Goal: Task Accomplishment & Management: Complete application form

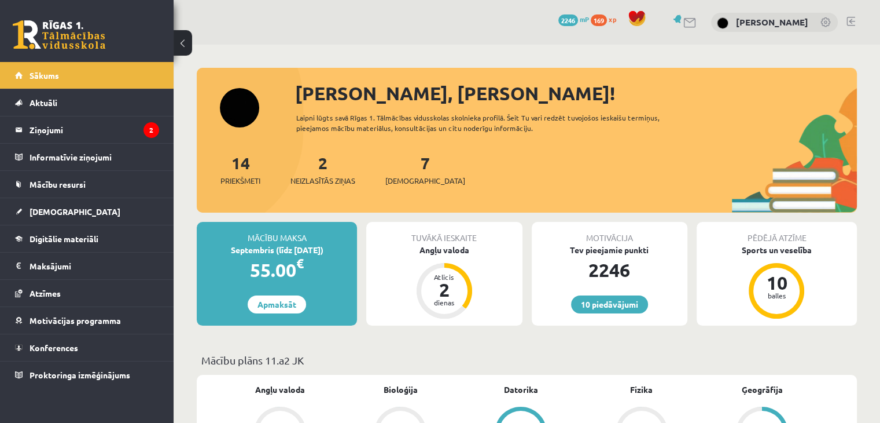
click at [401, 170] on div "7 Ieskaites" at bounding box center [425, 168] width 80 height 36
click at [411, 170] on link "7 Ieskaites" at bounding box center [425, 169] width 80 height 34
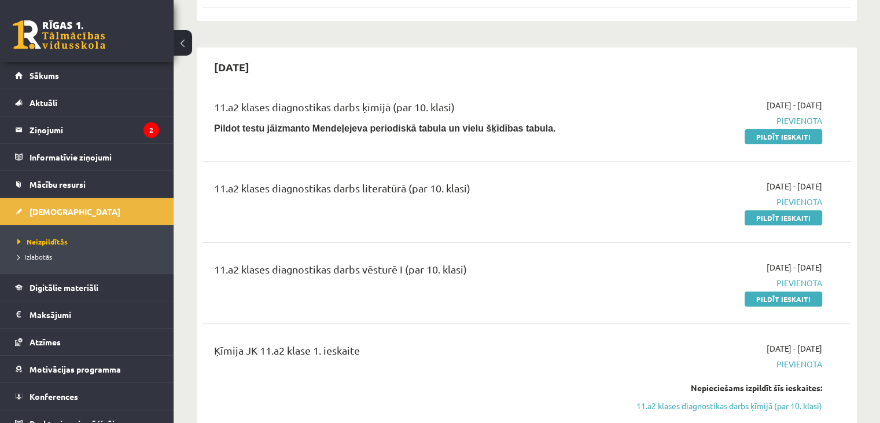
scroll to position [286, 0]
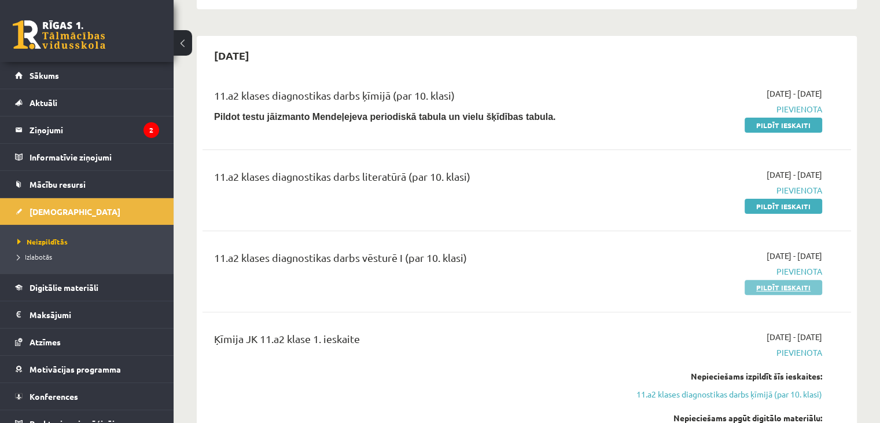
click at [798, 286] on link "Pildīt ieskaiti" at bounding box center [784, 287] width 78 height 15
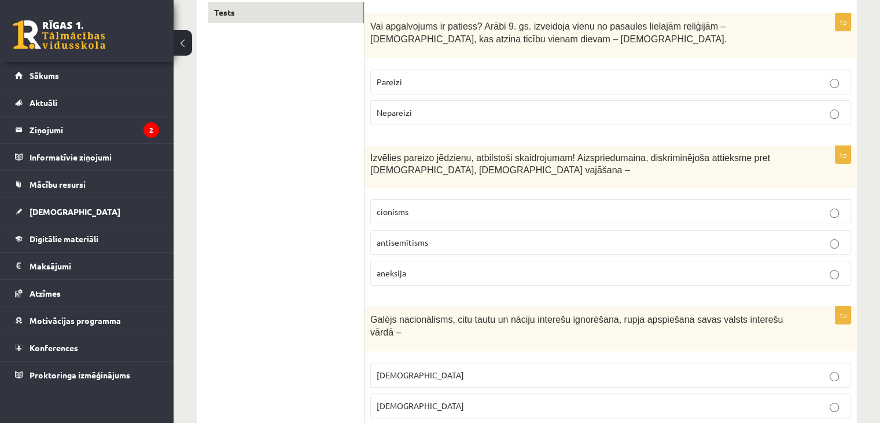
scroll to position [221, 0]
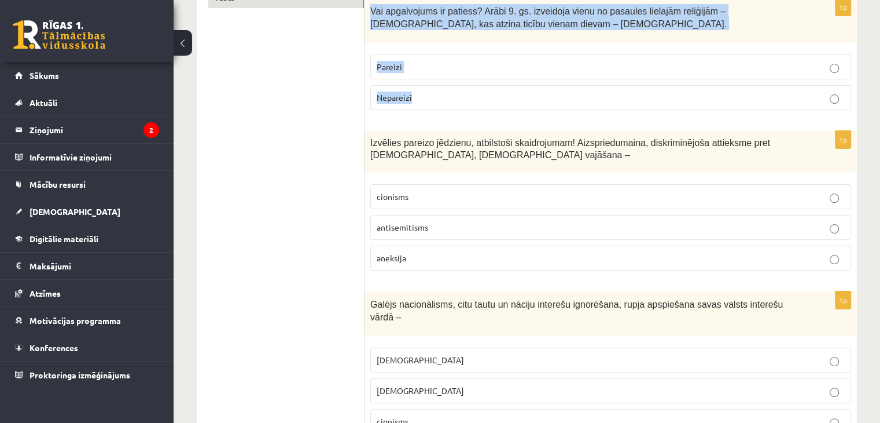
drag, startPoint x: 368, startPoint y: 10, endPoint x: 417, endPoint y: 91, distance: 95.0
click at [417, 91] on div "1p Vai apgalvojums ir patiess? Arābi 9. gs. izveidoja vienu no pasaules lielajā…" at bounding box center [611, 58] width 493 height 121
copy div "Vai apgalvojums ir patiess? Arābi 9. gs. izveidoja vienu no pasaules lielajām r…"
click at [447, 98] on p "Nepareizi" at bounding box center [611, 97] width 468 height 12
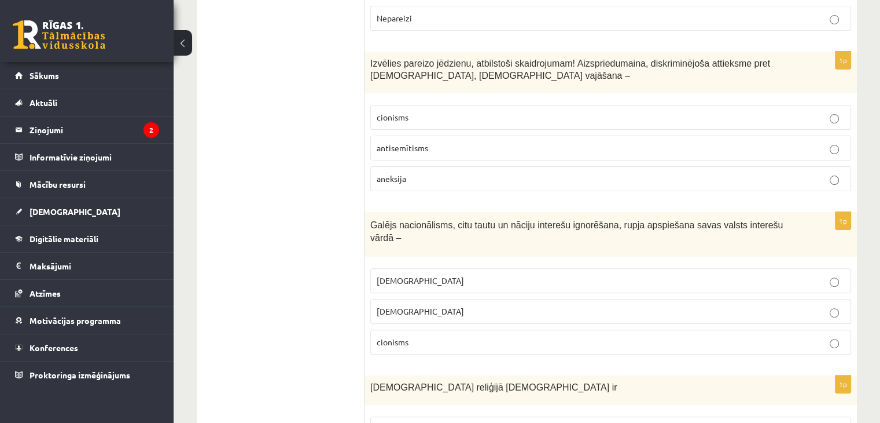
scroll to position [310, 0]
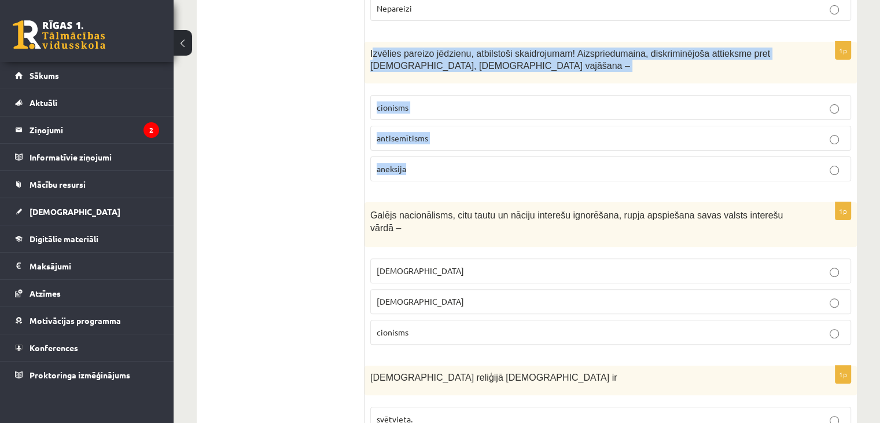
drag, startPoint x: 372, startPoint y: 49, endPoint x: 432, endPoint y: 170, distance: 134.6
click at [432, 170] on div "1p Izvēlies pareizo jēdzienu, atbilstoši skaidrojumam! Aizspriedumaina, diskrim…" at bounding box center [611, 116] width 493 height 149
click at [373, 43] on div "Izvēlies pareizo jēdzienu, atbilstoši skaidrojumam! Aizspriedumaina, diskriminē…" at bounding box center [611, 63] width 493 height 42
drag, startPoint x: 368, startPoint y: 51, endPoint x: 424, endPoint y: 159, distance: 121.7
click at [424, 159] on div "1p Izvēlies pareizo jēdzienu, atbilstoši skaidrojumam! Aizspriedumaina, diskrim…" at bounding box center [611, 116] width 493 height 149
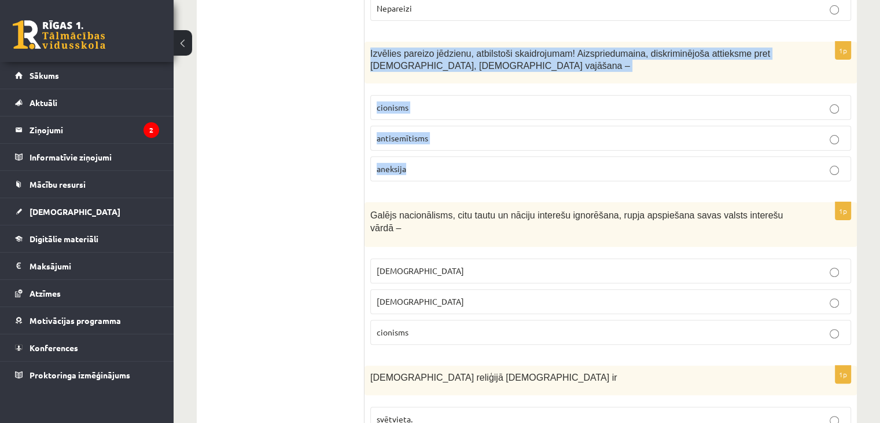
copy div "Izvēlies pareizo jēdzienu, atbilstoši skaidrojumam! Aizspriedumaina, diskriminē…"
click at [444, 132] on p "antisemītisms" at bounding box center [611, 138] width 468 height 12
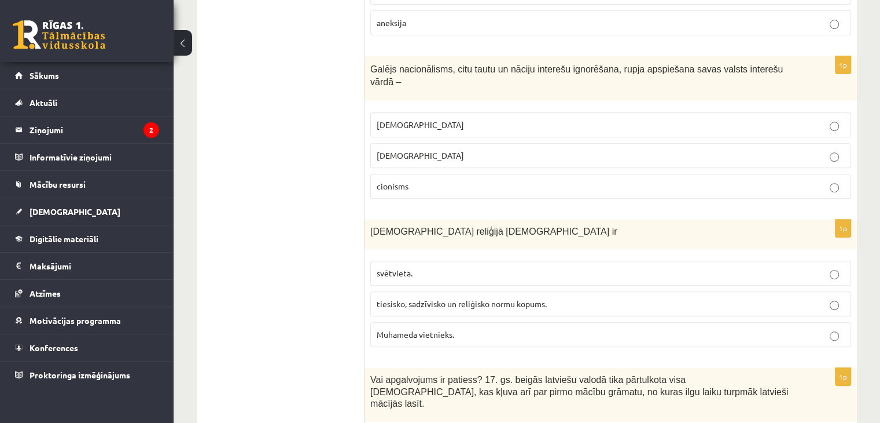
scroll to position [461, 0]
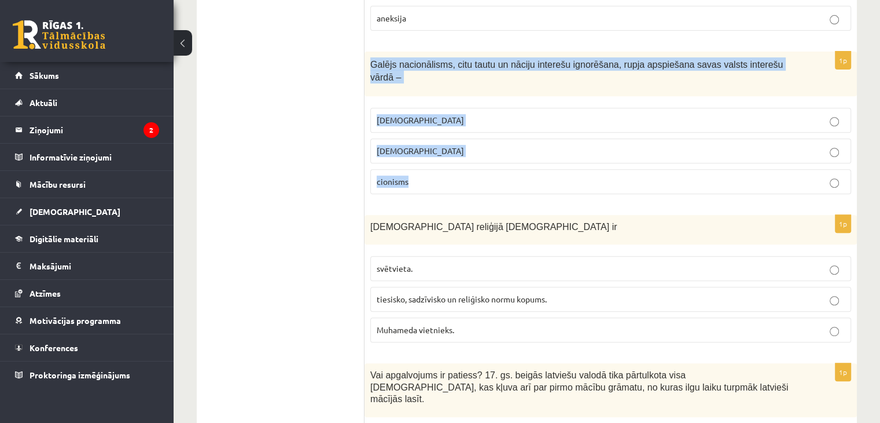
drag, startPoint x: 370, startPoint y: 63, endPoint x: 439, endPoint y: 176, distance: 132.5
click at [439, 176] on div "1p Galējs nacionālisms, citu tautu un nāciju interešu ignorēšana, rupja apspieš…" at bounding box center [611, 128] width 493 height 152
copy div "Galējs nacionālisms, citu tautu un nāciju interešu ignorēšana, rupja apspiešana…"
click at [420, 113] on label "šovinisms" at bounding box center [610, 120] width 481 height 25
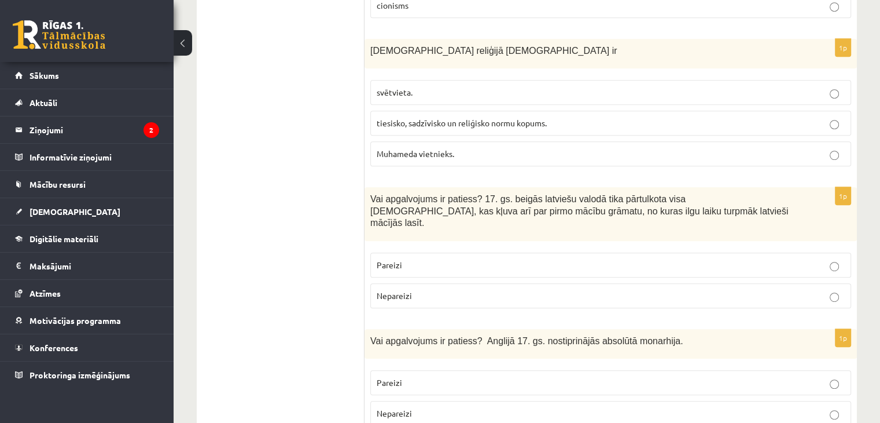
scroll to position [646, 0]
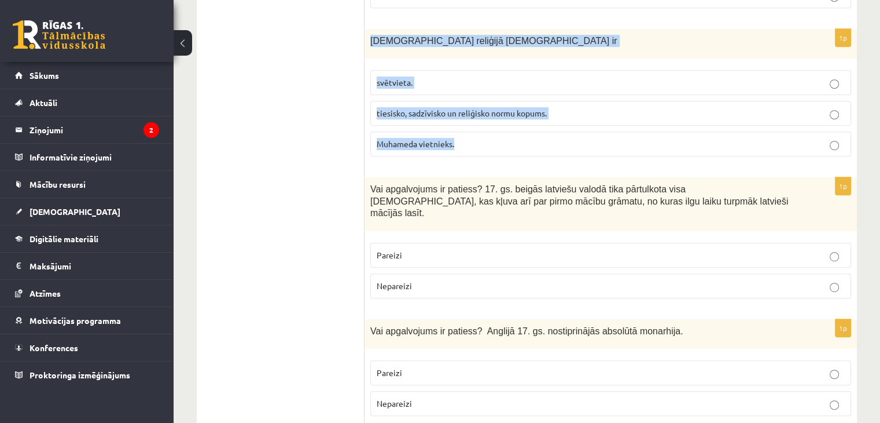
drag, startPoint x: 368, startPoint y: 25, endPoint x: 471, endPoint y: 113, distance: 135.9
click at [471, 113] on div "1p Islāma reliģijā Šariata ir svētvieta. tiesisko, sadzīvisko un reliģisko norm…" at bounding box center [611, 97] width 493 height 137
copy div "Islāma reliģijā Šariata ir svētvieta. tiesisko, sadzīvisko un reliģisko normu k…"
click at [405, 107] on p "tiesisko, sadzīvisko un reliģisko normu kopums." at bounding box center [611, 113] width 468 height 12
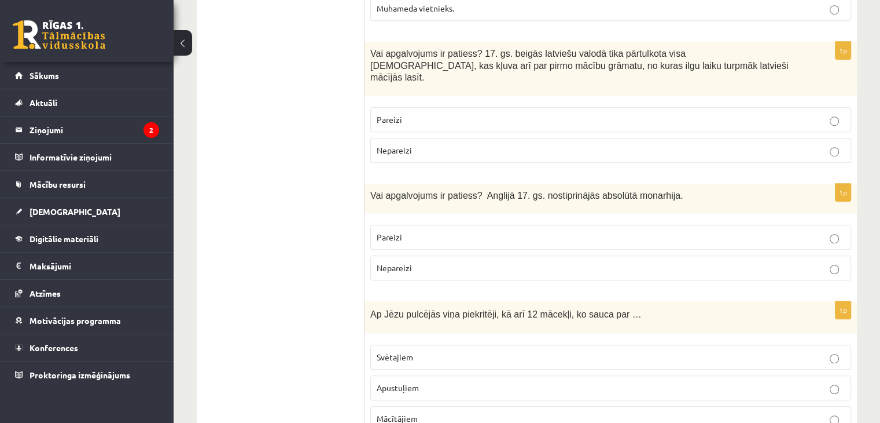
scroll to position [787, 0]
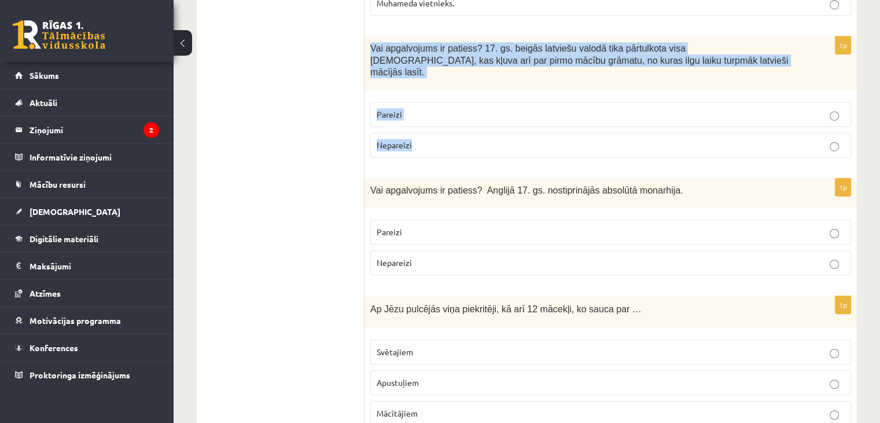
drag, startPoint x: 370, startPoint y: 31, endPoint x: 423, endPoint y: 119, distance: 102.5
click at [423, 119] on div "1p Vai apgalvojums ir patiess? 17. gs. beigās latviešu valodā tika pārtulkota v…" at bounding box center [611, 101] width 493 height 130
copy div "Vai apgalvojums ir patiess? 17. gs. beigās latviešu valodā tika pārtulkota visa…"
click at [477, 108] on p "Pareizi" at bounding box center [611, 114] width 468 height 12
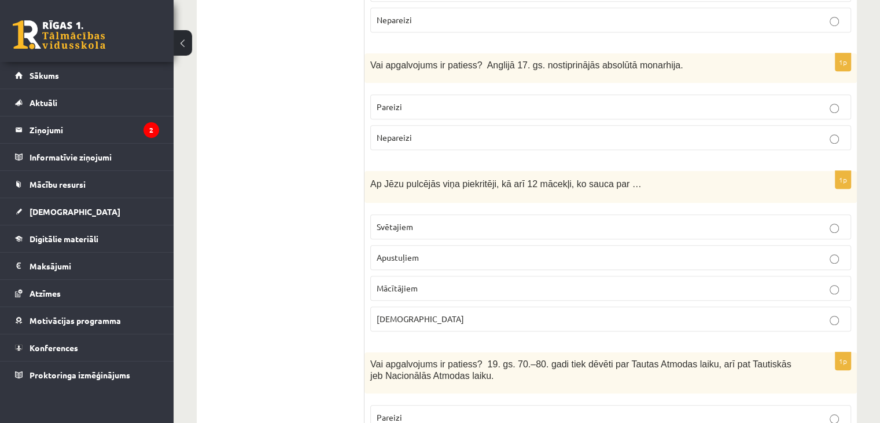
scroll to position [922, 0]
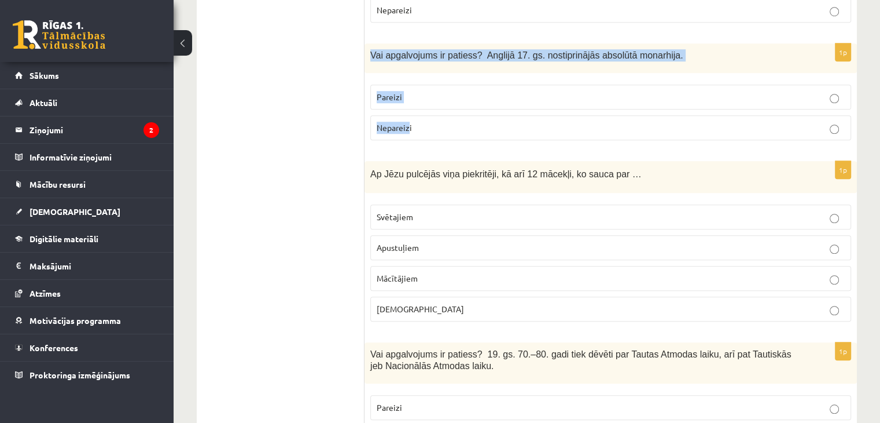
drag, startPoint x: 369, startPoint y: 27, endPoint x: 410, endPoint y: 97, distance: 80.4
click at [410, 97] on div "1p Vai apgalvojums ir patiess? Anglijā 17. gs. nostiprinājās absolūtā monarhija…" at bounding box center [611, 96] width 493 height 106
copy div "Vai apgalvojums ir patiess? Anglijā 17. gs. nostiprinājās absolūtā monarhija. P…"
click at [407, 115] on label "Nepareizi" at bounding box center [610, 127] width 481 height 25
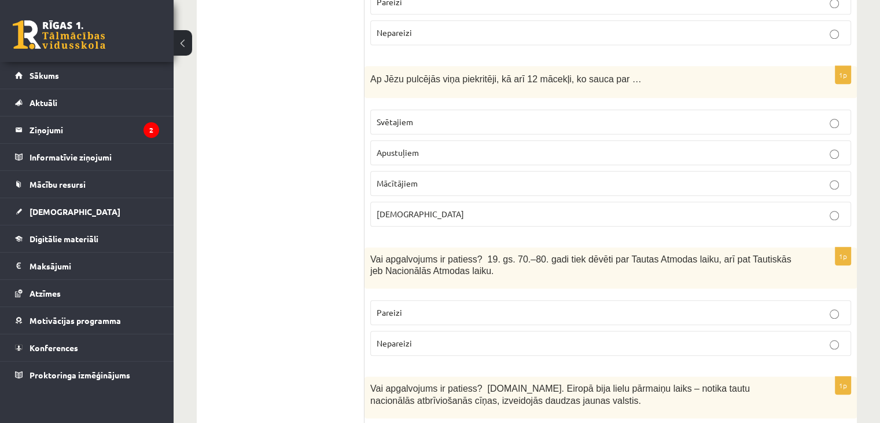
scroll to position [1027, 0]
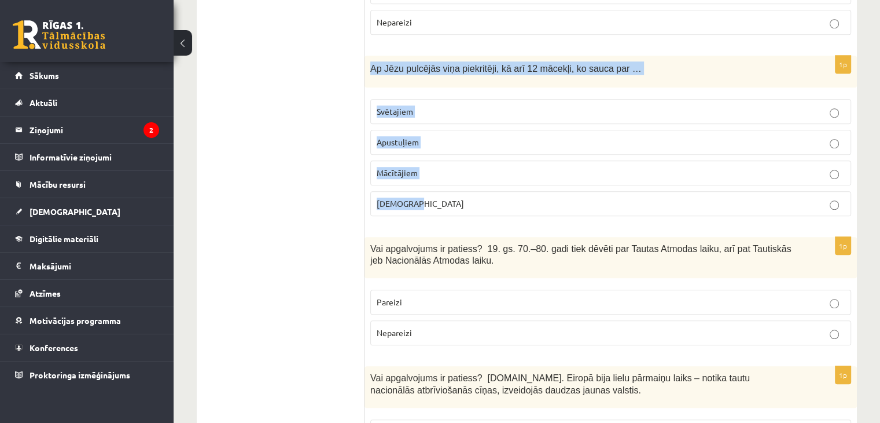
drag, startPoint x: 370, startPoint y: 41, endPoint x: 426, endPoint y: 193, distance: 162.6
click at [426, 193] on div "1p Ap Jēzu pulcējās viņa piekritēji, kā arī 12 mācekļi, ko sauca par … Svētajie…" at bounding box center [611, 141] width 493 height 170
copy div "Ap Jēzu pulcējās viņa piekritēji, kā arī 12 mācekļi, ko sauca par … Svētajiem A…"
click at [410, 136] on p "Apustuļiem" at bounding box center [611, 142] width 468 height 12
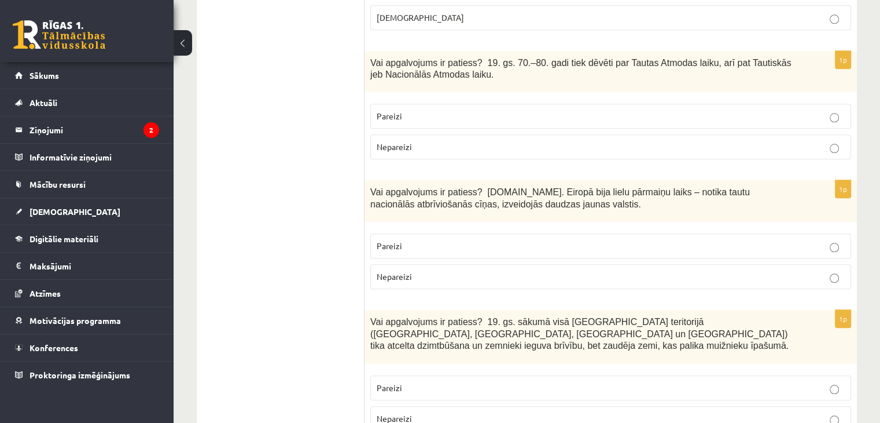
scroll to position [1218, 0]
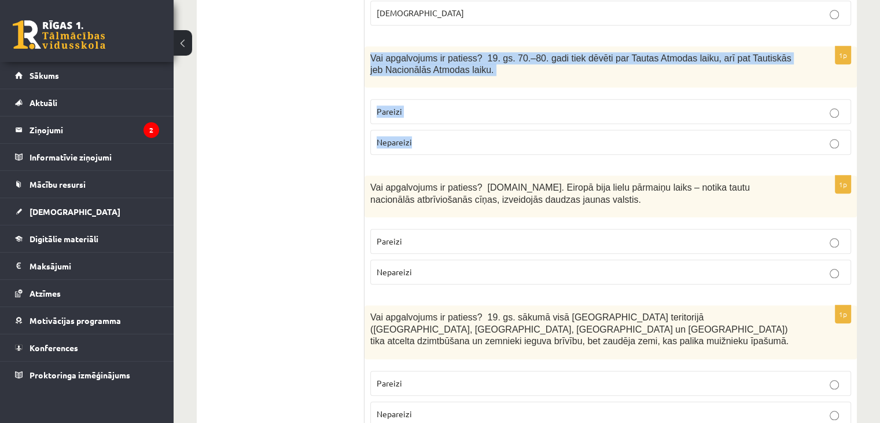
drag, startPoint x: 370, startPoint y: 29, endPoint x: 427, endPoint y: 112, distance: 100.3
click at [427, 112] on div "1p Vai apgalvojums ir patiess? 19. gs. 70.–80. gadi tiek dēvēti par Tautas Atmo…" at bounding box center [611, 105] width 493 height 118
copy div "Vai apgalvojums ir patiess? 19. gs. 70.–80. gadi tiek dēvēti par Tautas Atmodas…"
click at [405, 99] on label "Pareizi" at bounding box center [610, 111] width 481 height 25
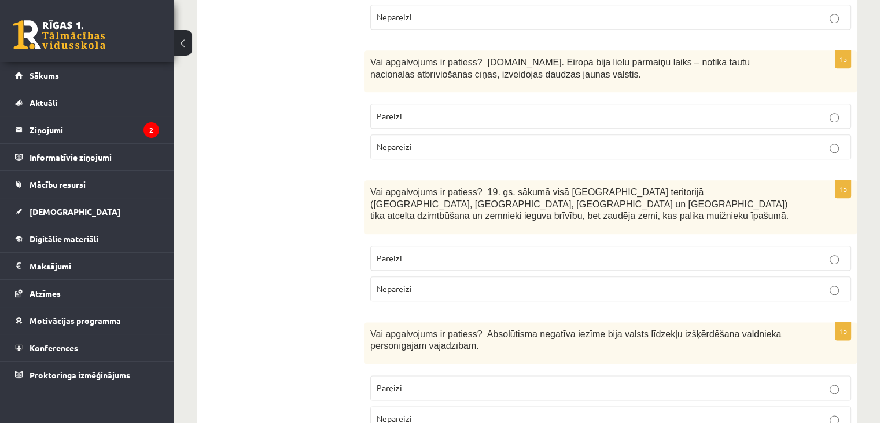
scroll to position [1348, 0]
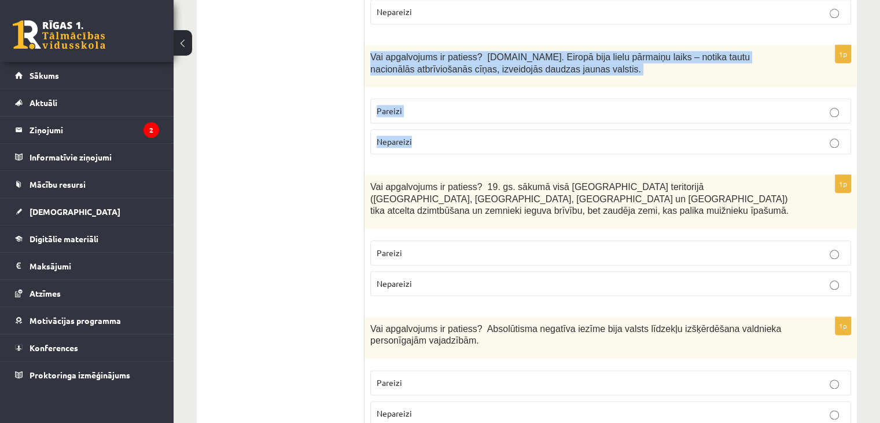
drag, startPoint x: 371, startPoint y: 25, endPoint x: 424, endPoint y: 100, distance: 91.7
click at [424, 100] on div "1p Vai apgalvojums ir patiess? 19.gs. Eiropā bija lielu pārmaiņu laiks – notika…" at bounding box center [611, 104] width 493 height 118
copy div "Vai apgalvojums ir patiess? 19.gs. Eiropā bija lielu pārmaiņu laiks – notika ta…"
click at [421, 98] on label "Pareizi" at bounding box center [610, 110] width 481 height 25
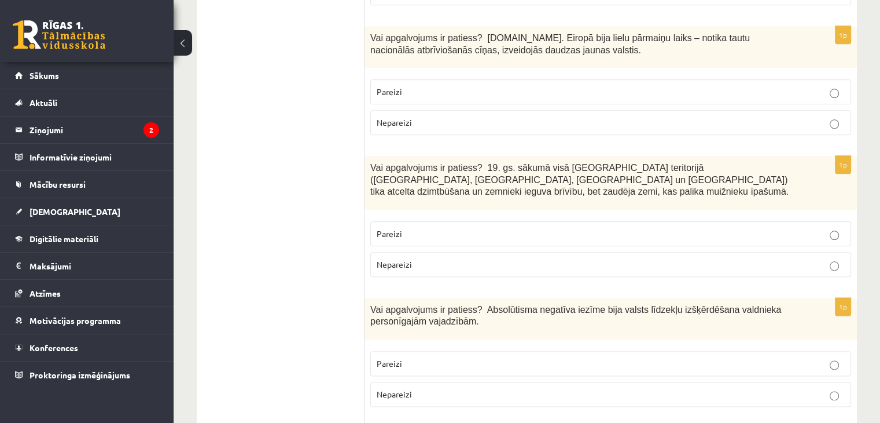
scroll to position [1442, 0]
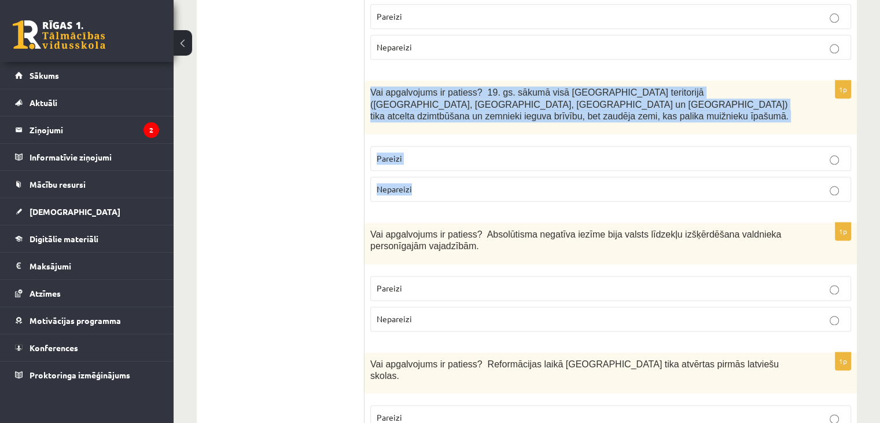
drag, startPoint x: 367, startPoint y: 58, endPoint x: 430, endPoint y: 150, distance: 111.6
click at [430, 150] on div "1p Vai apgalvojums ir patiess? 19. gs. sākumā visā Latvijas teritorijā (Kurzemē…" at bounding box center [611, 145] width 493 height 130
click at [442, 183] on p "Nepareizi" at bounding box center [611, 189] width 468 height 12
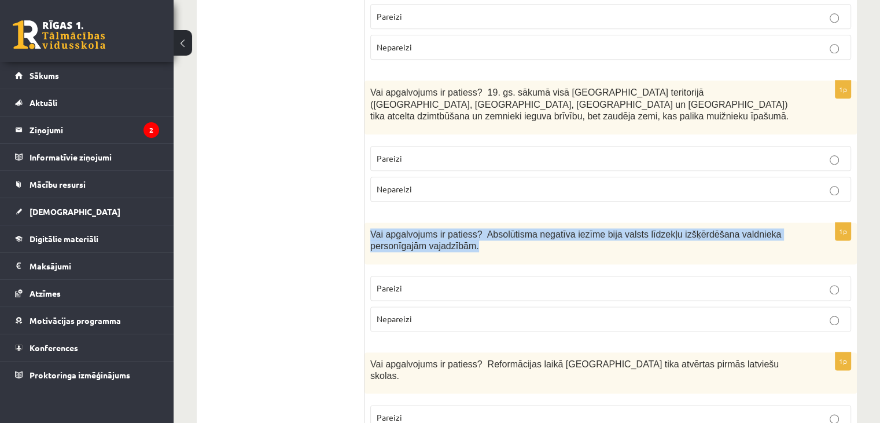
drag, startPoint x: 370, startPoint y: 184, endPoint x: 417, endPoint y: 207, distance: 51.5
click at [417, 228] on p "Vai apgalvojums ir patiess? Absolūtisma negatīva iezīme bija valsts līdzekļu iz…" at bounding box center [581, 240] width 423 height 24
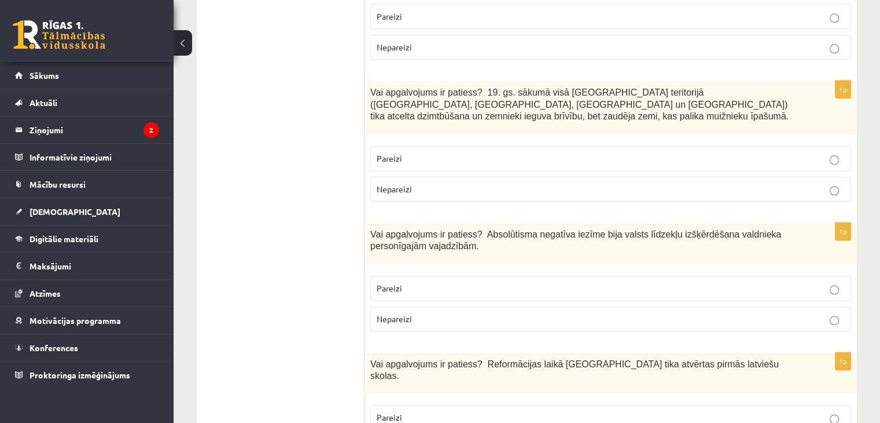
click at [465, 275] on label "Pareizi" at bounding box center [610, 287] width 481 height 25
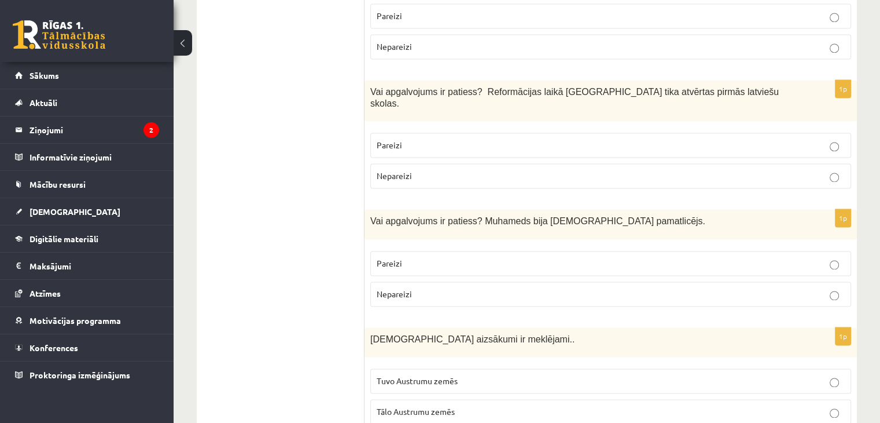
scroll to position [1720, 0]
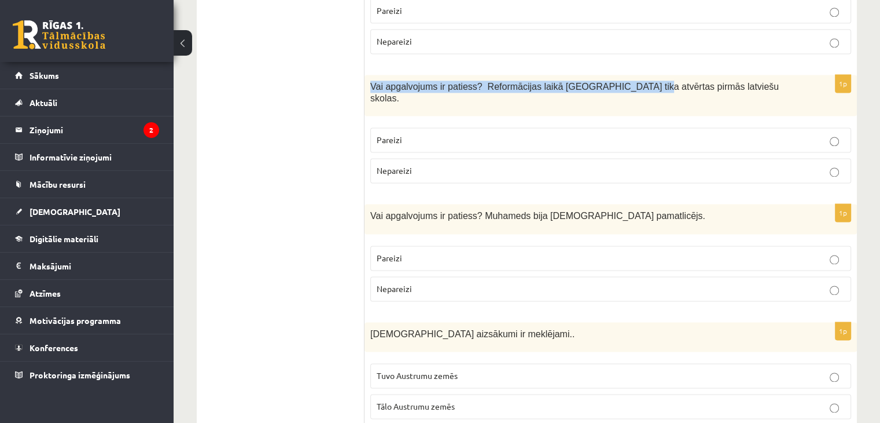
drag, startPoint x: 370, startPoint y: 41, endPoint x: 632, endPoint y: 57, distance: 262.1
click at [632, 75] on div "Vai apgalvojums ir patiess? Reformācijas laikā Livonijā tika atvērtas pirmās la…" at bounding box center [611, 96] width 493 height 42
drag, startPoint x: 713, startPoint y: 45, endPoint x: 368, endPoint y: 48, distance: 345.0
click at [368, 75] on div "Vai apgalvojums ir patiess? Reformācijas laikā Livonijā tika atvērtas pirmās la…" at bounding box center [611, 96] width 493 height 42
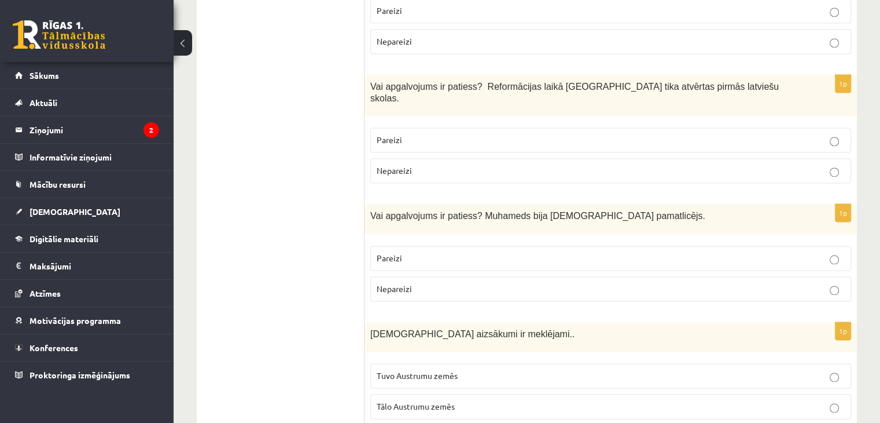
click at [442, 134] on p "Pareizi" at bounding box center [611, 140] width 468 height 12
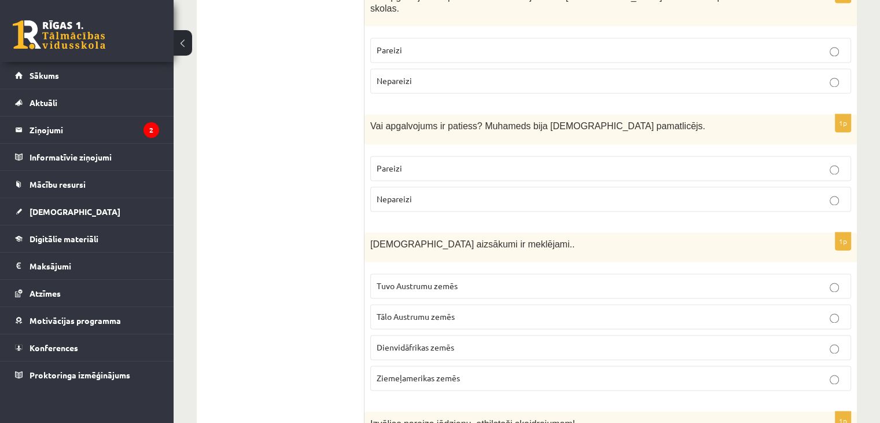
scroll to position [1839, 0]
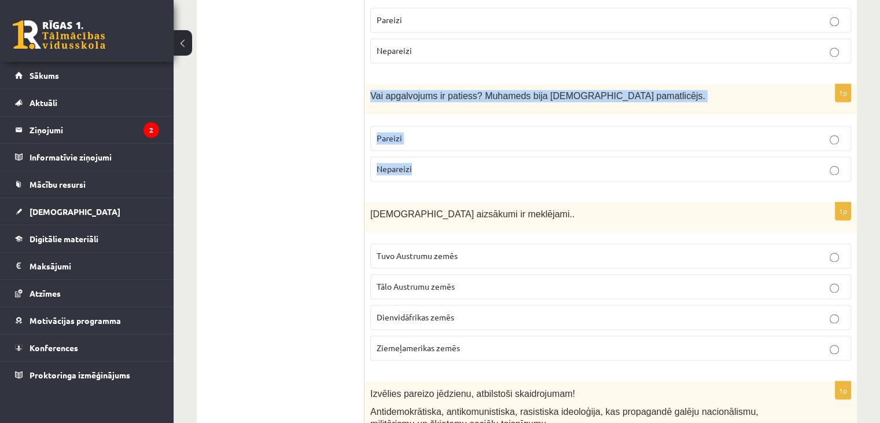
drag, startPoint x: 372, startPoint y: 39, endPoint x: 431, endPoint y: 116, distance: 96.2
click at [431, 116] on div "1p Vai apgalvojums ir patiess? Muhameds bija islāma pamatlicējs. Pareizi Nepare…" at bounding box center [611, 137] width 493 height 106
click at [755, 132] on p "Pareizi" at bounding box center [611, 138] width 468 height 12
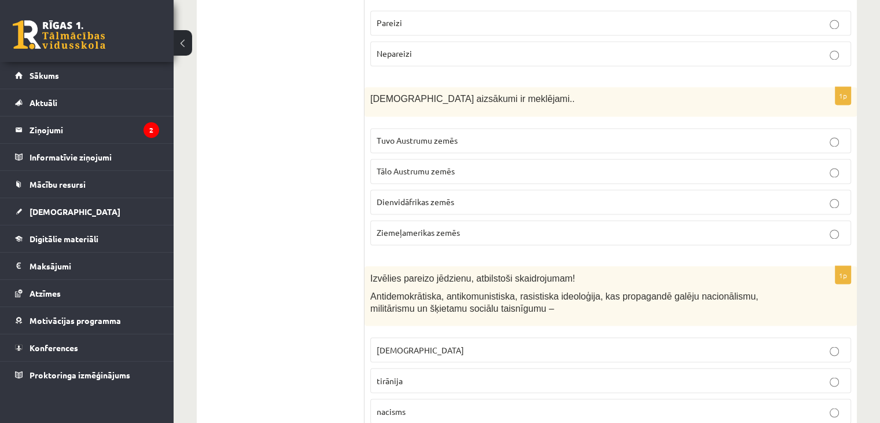
scroll to position [1960, 0]
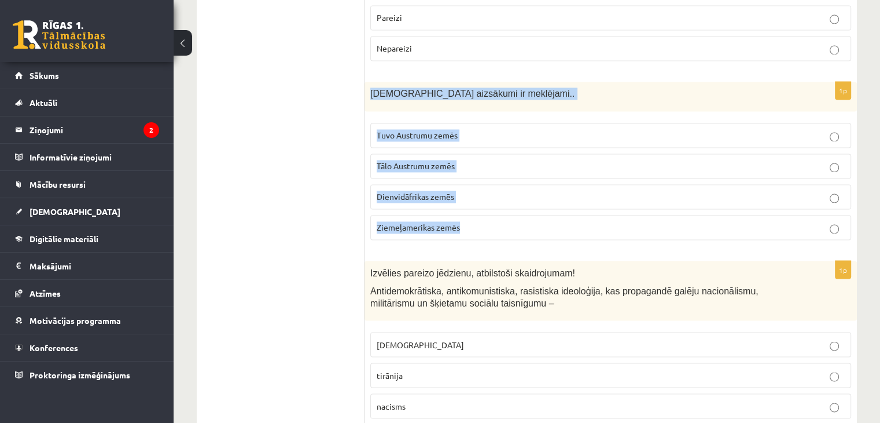
drag, startPoint x: 370, startPoint y: 30, endPoint x: 494, endPoint y: 188, distance: 200.4
click at [494, 188] on div "1p Kristietības aizsākumi ir meklējami.. Tuvo Austrumu zemēs Tālo Austrumu zemē…" at bounding box center [611, 165] width 493 height 167
click at [421, 130] on span "Tuvo Austrumu zemēs" at bounding box center [417, 135] width 81 height 10
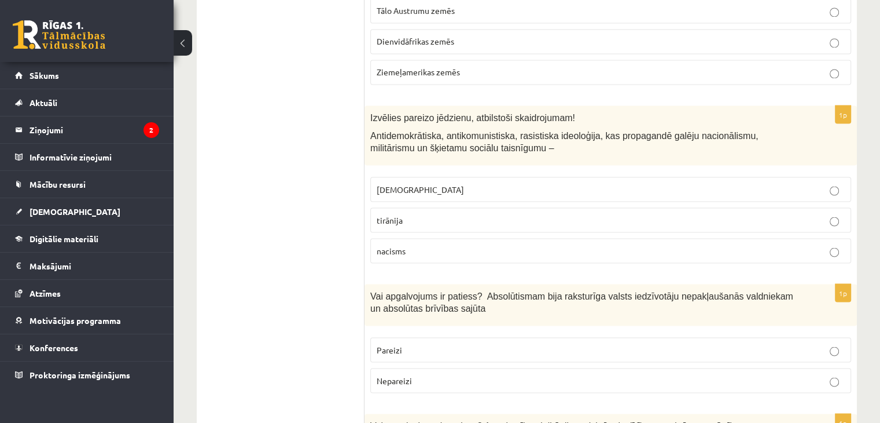
scroll to position [2130, 0]
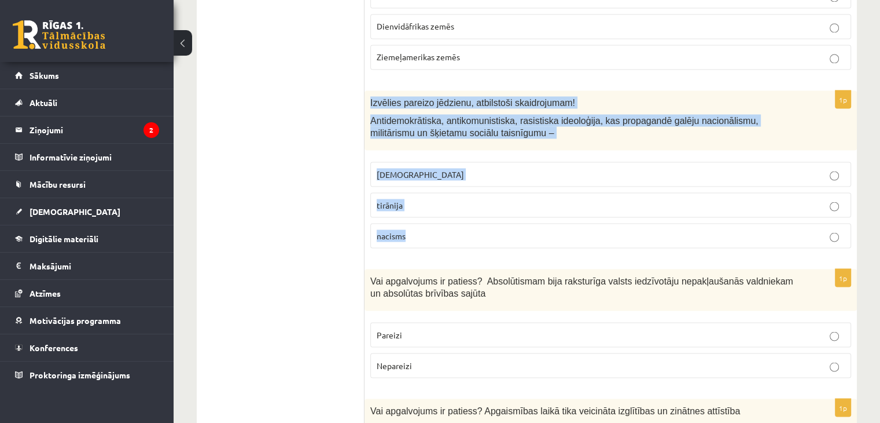
drag, startPoint x: 370, startPoint y: 45, endPoint x: 449, endPoint y: 183, distance: 159.7
click at [449, 183] on div "1p Izvēlies pareizo jēdzienu, atbilstoši skaidrojumam! Antidemokrātiska, antiko…" at bounding box center [611, 173] width 493 height 167
click at [444, 168] on p "fašisms" at bounding box center [611, 174] width 468 height 12
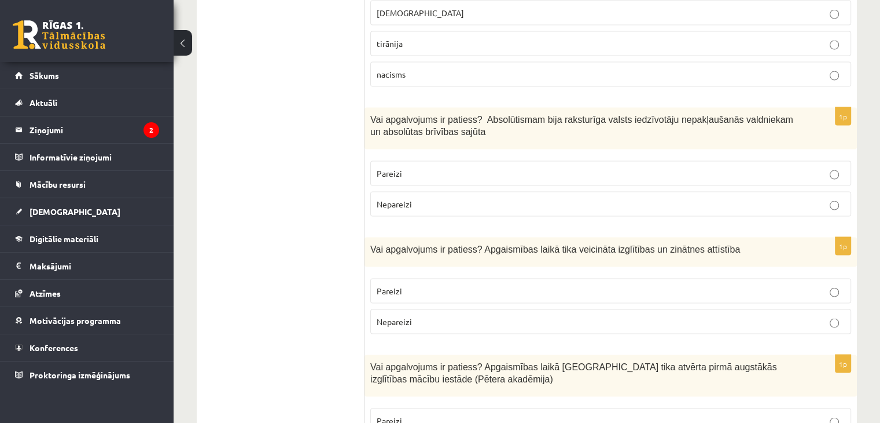
scroll to position [2326, 0]
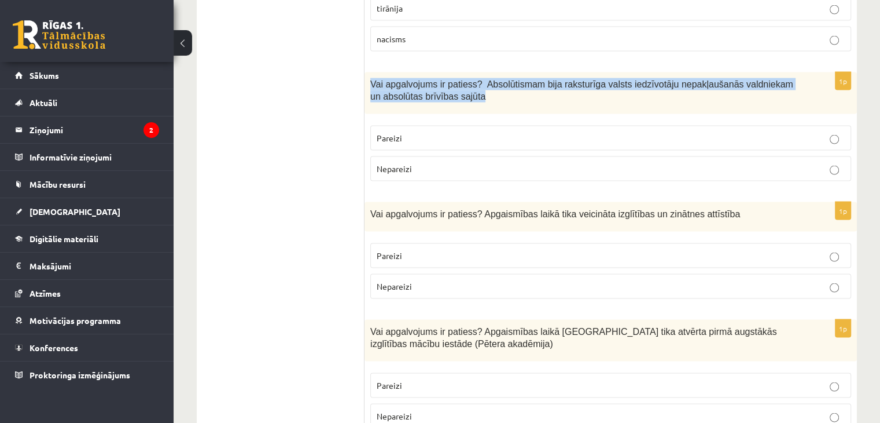
drag, startPoint x: 372, startPoint y: 21, endPoint x: 465, endPoint y: 43, distance: 95.0
click at [465, 72] on div "Vai apgalvojums ir patiess? Absolūtismam bija raksturīga valsts iedzīvotāju nep…" at bounding box center [611, 93] width 493 height 42
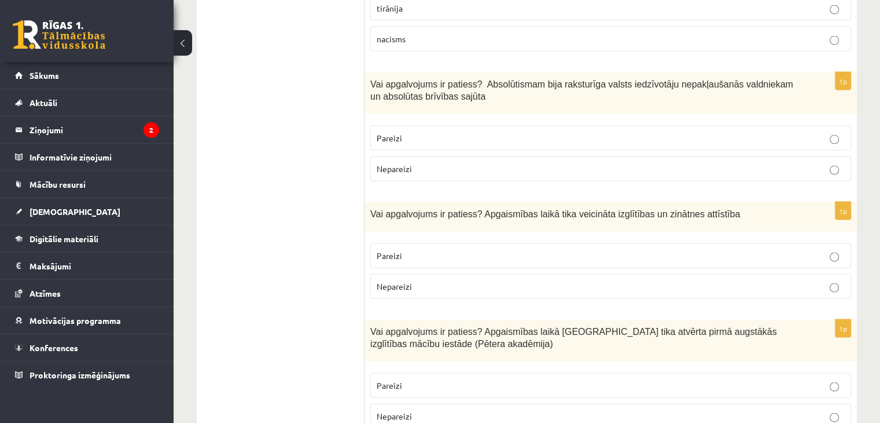
click at [423, 156] on label "Nepareizi" at bounding box center [610, 168] width 481 height 25
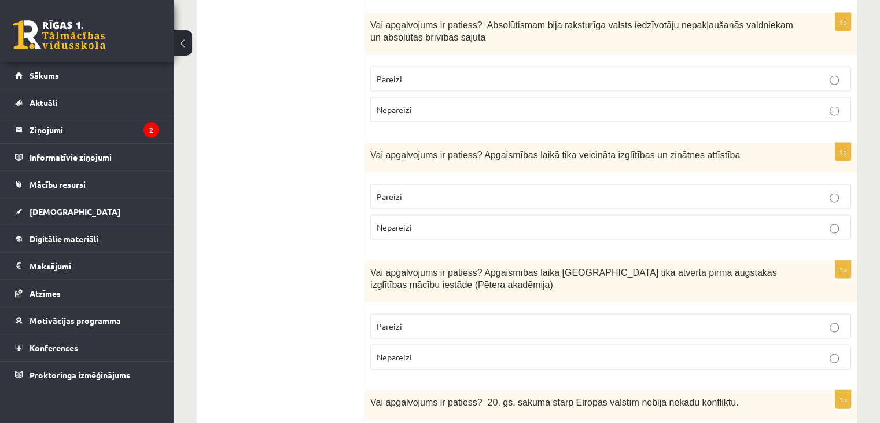
scroll to position [2416, 0]
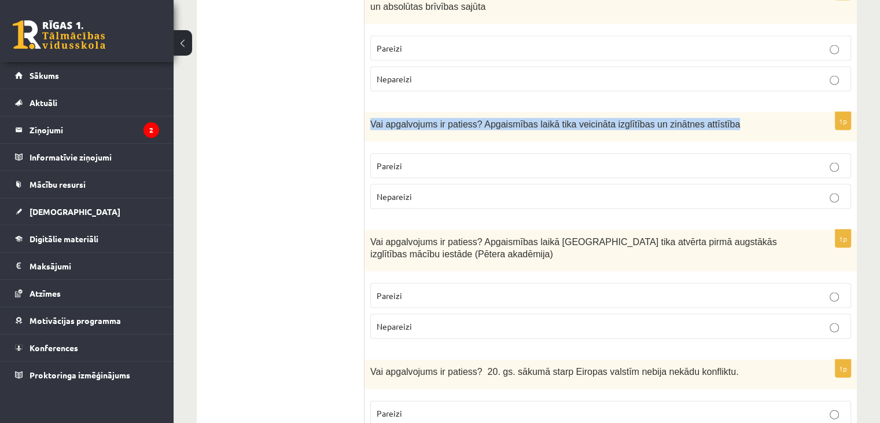
drag, startPoint x: 369, startPoint y: 61, endPoint x: 712, endPoint y: 66, distance: 343.3
click at [712, 112] on div "Vai apgalvojums ir patiess? Apgaismības laikā tika veicināta izglītības un zinā…" at bounding box center [611, 127] width 493 height 30
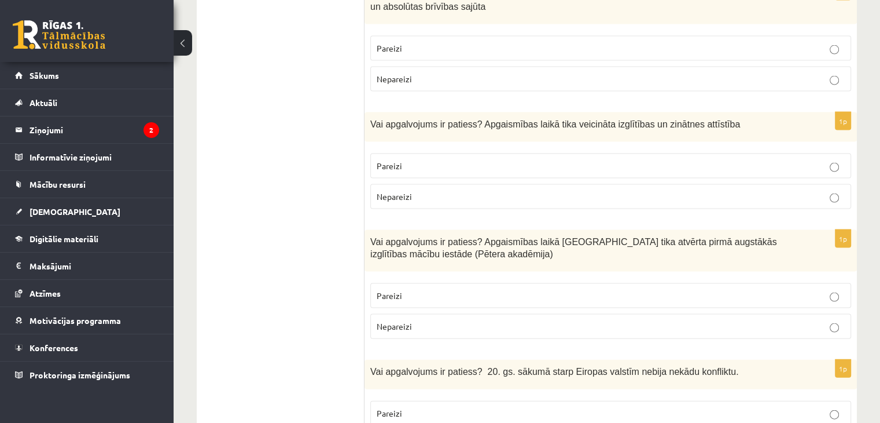
click at [377, 160] on span "Pareizi" at bounding box center [389, 165] width 25 height 10
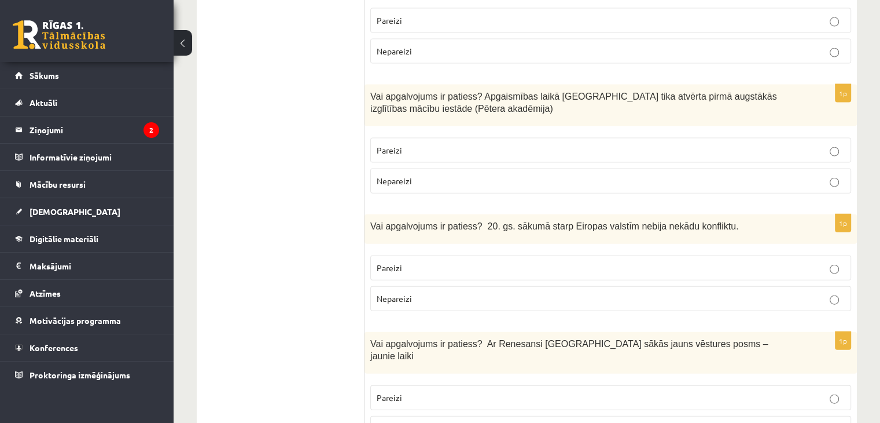
scroll to position [2571, 0]
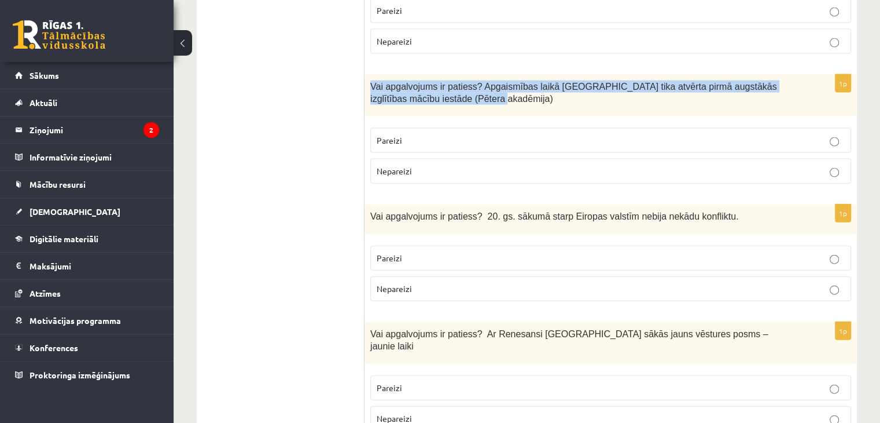
drag, startPoint x: 372, startPoint y: 26, endPoint x: 445, endPoint y: 48, distance: 75.6
click at [445, 75] on div "Vai apgalvojums ir patiess? Apgaismības laikā Jelgavā tika atvērta pirmā augstā…" at bounding box center [611, 96] width 493 height 42
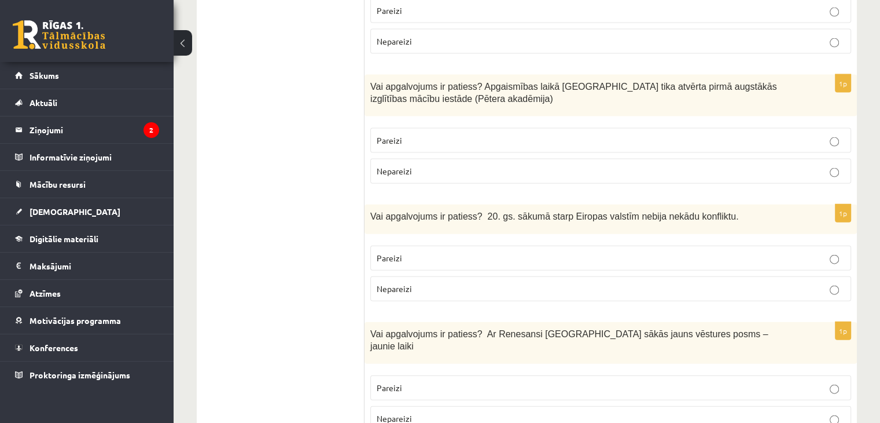
click at [396, 122] on fieldset "Pareizi Nepareizi" at bounding box center [610, 154] width 481 height 65
click at [403, 134] on p "Pareizi" at bounding box center [611, 140] width 468 height 12
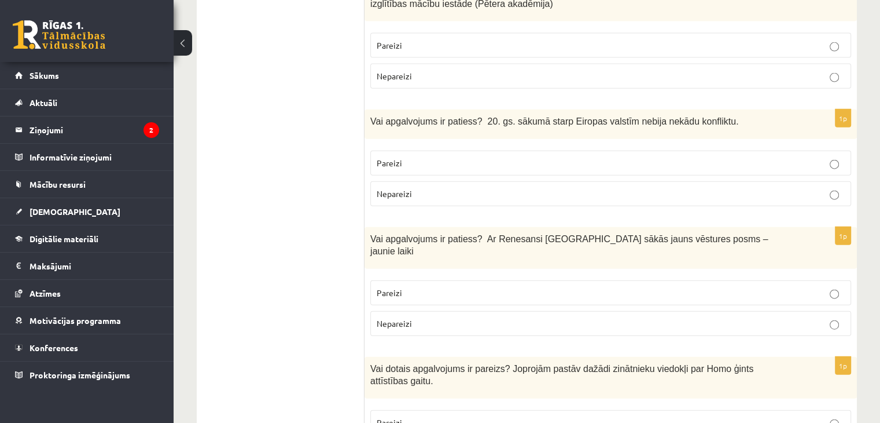
scroll to position [2681, 0]
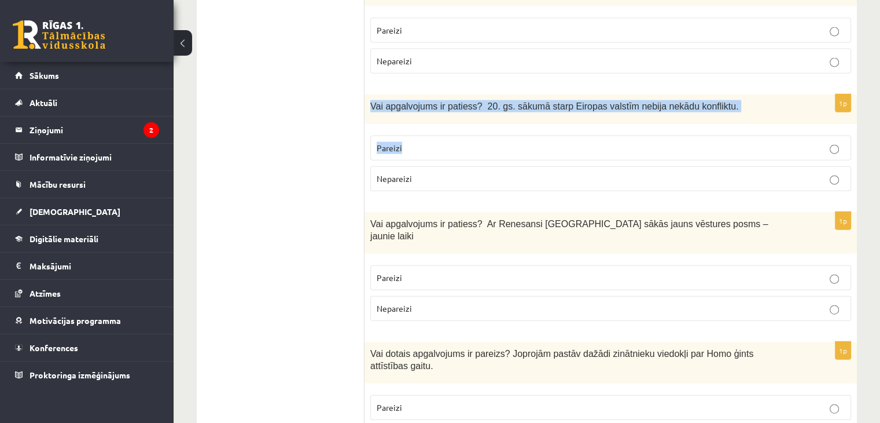
drag, startPoint x: 370, startPoint y: 43, endPoint x: 606, endPoint y: 70, distance: 237.1
click at [606, 94] on div "1p Vai apgalvojums ir patiess? 20. gs. sākumā starp Eiropas valstīm nebija nekā…" at bounding box center [611, 147] width 493 height 106
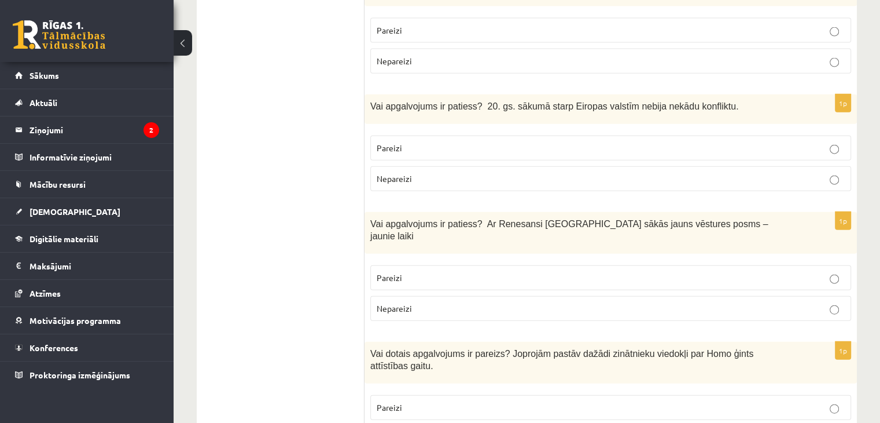
click at [415, 172] on p "Nepareizi" at bounding box center [611, 178] width 468 height 12
drag, startPoint x: 879, startPoint y: 262, endPoint x: 883, endPoint y: 269, distance: 7.9
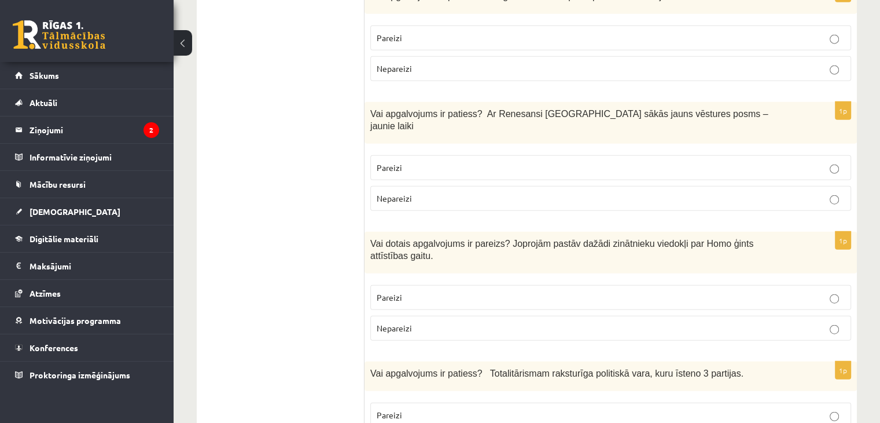
scroll to position [2796, 0]
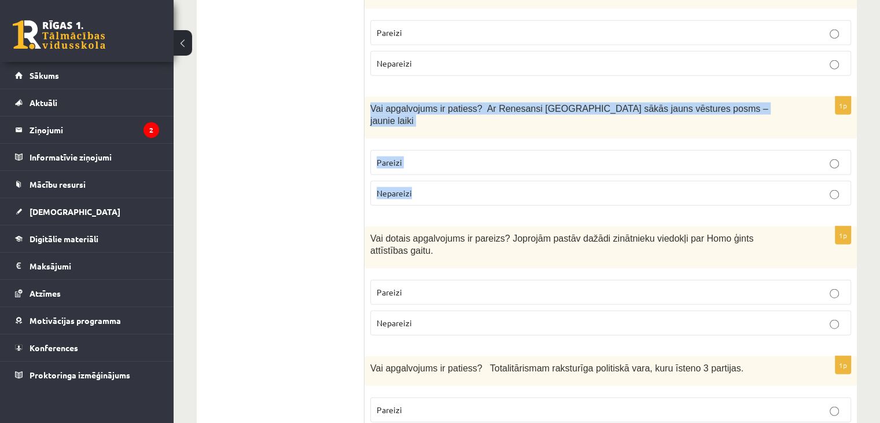
drag, startPoint x: 370, startPoint y: 49, endPoint x: 424, endPoint y: 125, distance: 93.1
click at [424, 125] on div "1p Vai apgalvojums ir patiess? Ar Renesansi Eiropā sākās jauns vēstures posms –…" at bounding box center [611, 156] width 493 height 118
click at [409, 156] on p "Pareizi" at bounding box center [611, 162] width 468 height 12
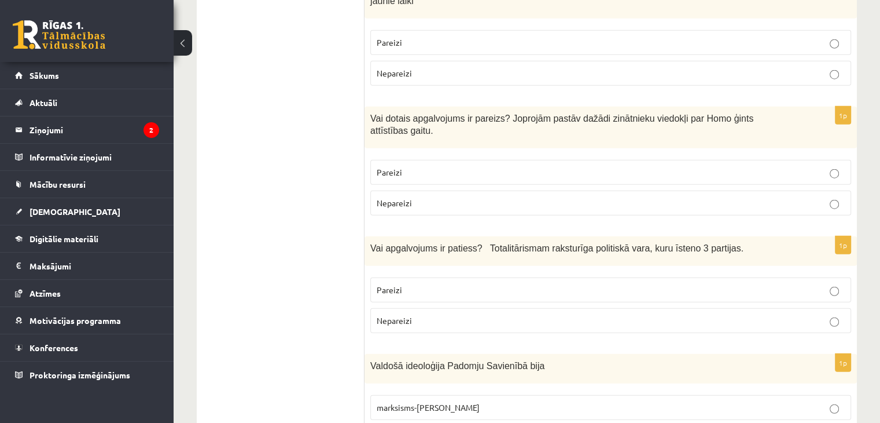
scroll to position [2952, 0]
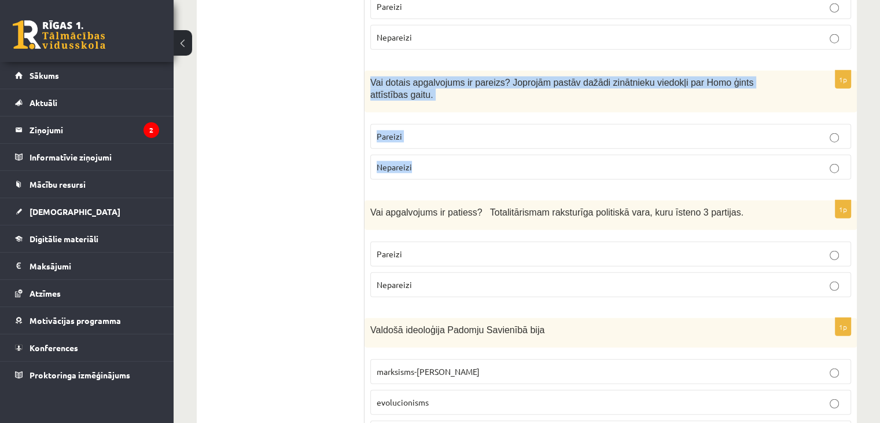
drag, startPoint x: 370, startPoint y: 8, endPoint x: 418, endPoint y: 82, distance: 88.5
click at [418, 82] on div "1p Vai dotais apgalvojums ir pareizs? Joprojām pastāv dažādi zinātnieku viedokļ…" at bounding box center [611, 130] width 493 height 118
click at [428, 124] on label "Pareizi" at bounding box center [610, 136] width 481 height 25
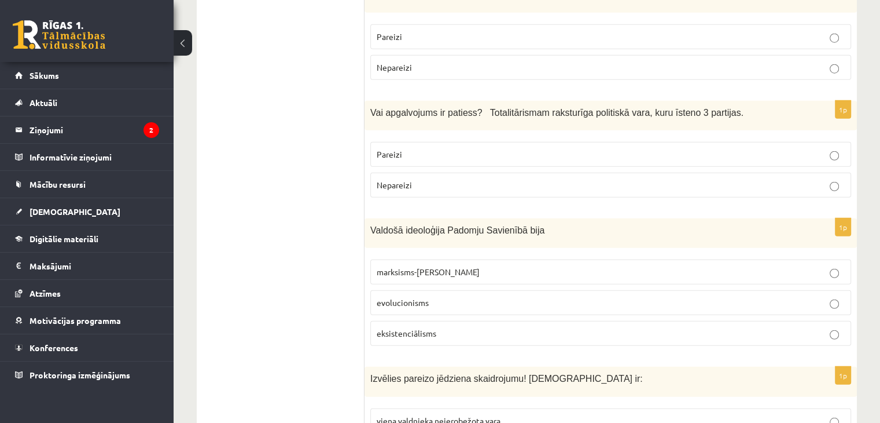
scroll to position [3056, 0]
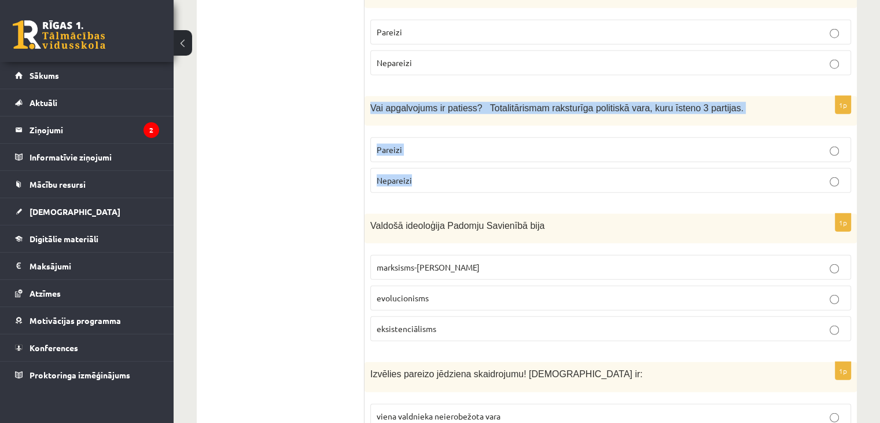
drag, startPoint x: 370, startPoint y: 19, endPoint x: 428, endPoint y: 82, distance: 85.2
click at [428, 96] on div "1p Vai apgalvojums ir patiess? Totalitārismam raksturīga politiskā vara, kuru ī…" at bounding box center [611, 149] width 493 height 106
click at [454, 174] on p "Nepareizi" at bounding box center [611, 180] width 468 height 12
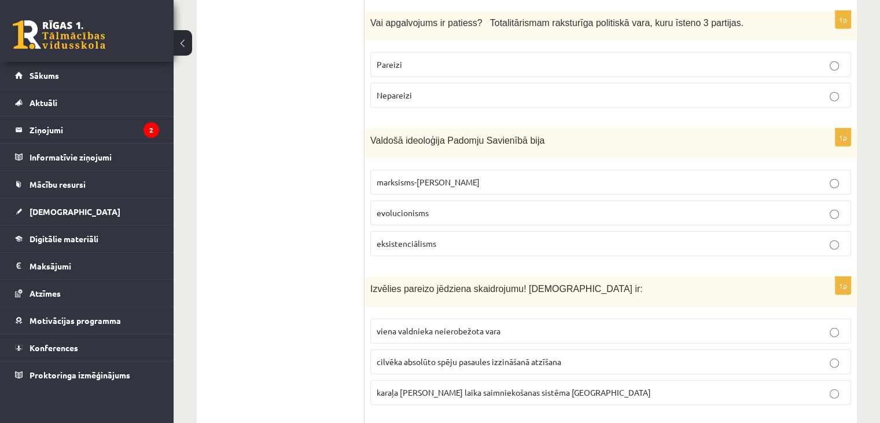
scroll to position [3151, 0]
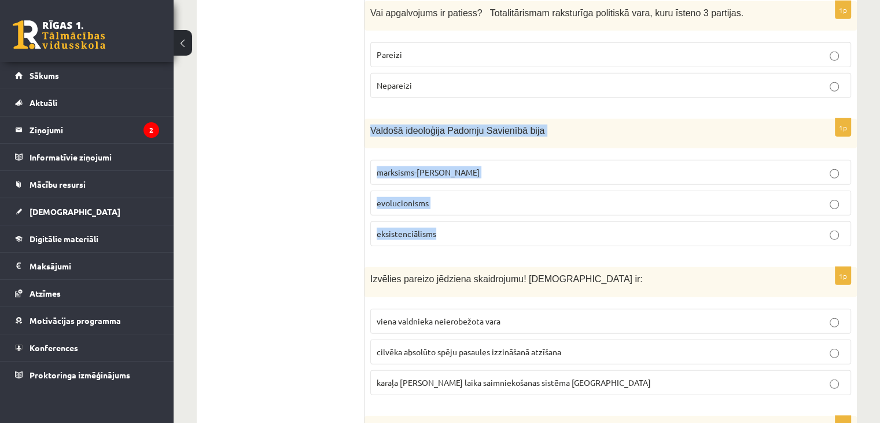
drag, startPoint x: 369, startPoint y: 42, endPoint x: 447, endPoint y: 136, distance: 122.1
click at [447, 136] on div "1p Valdošā ideoloģija Padomju Savienībā bija marksisms-ļeņinisms evolucionisms …" at bounding box center [611, 187] width 493 height 137
click at [402, 160] on label "marksisms-ļeņinisms" at bounding box center [610, 172] width 481 height 25
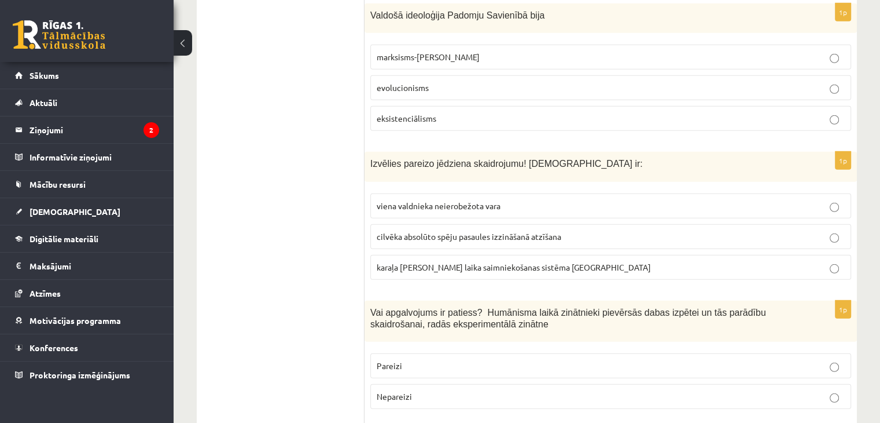
scroll to position [3276, 0]
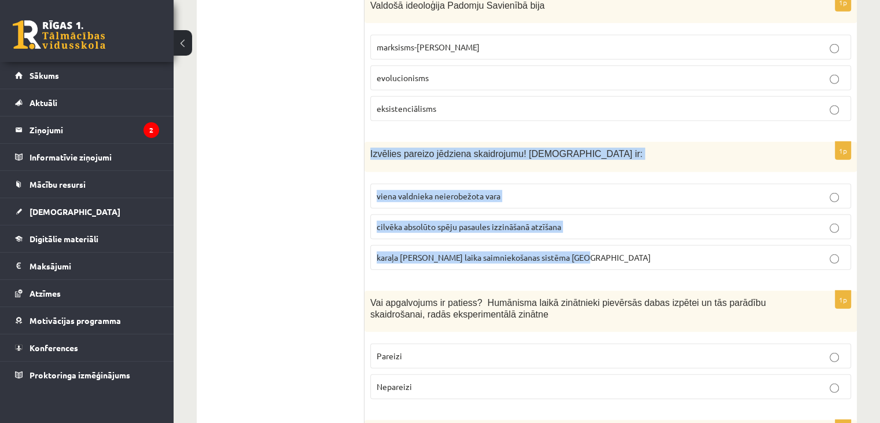
drag, startPoint x: 370, startPoint y: 63, endPoint x: 593, endPoint y: 183, distance: 253.3
click at [593, 183] on div "1p Izvēlies pareizo jēdziena skaidrojumu! Absolūtisms ir: viena valdnieka neier…" at bounding box center [611, 210] width 493 height 137
click at [435, 190] on p "viena valdnieka neierobežota vara" at bounding box center [611, 196] width 468 height 12
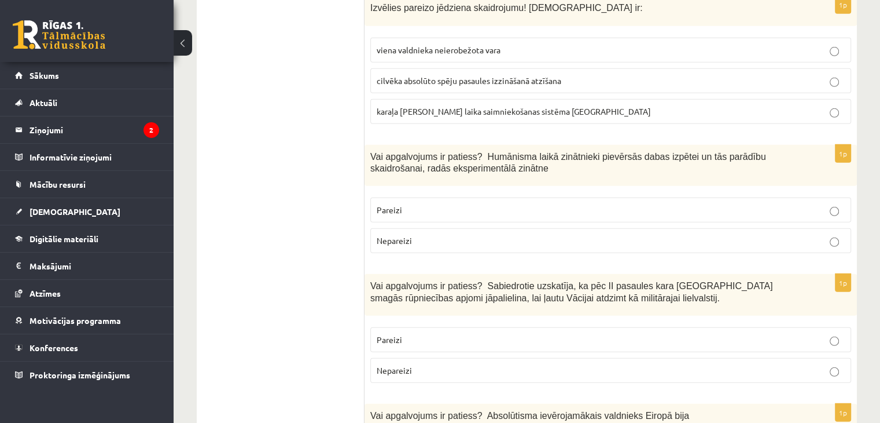
scroll to position [3452, 0]
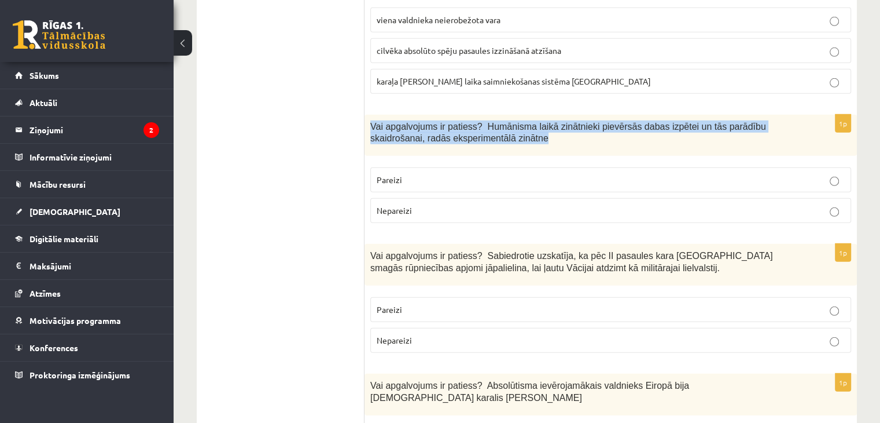
drag, startPoint x: 370, startPoint y: 37, endPoint x: 480, endPoint y: 60, distance: 112.4
click at [480, 115] on div "Vai apgalvojums ir patiess? Humānisma laikā zinātnieki pievērsās dabas izpētei …" at bounding box center [611, 136] width 493 height 42
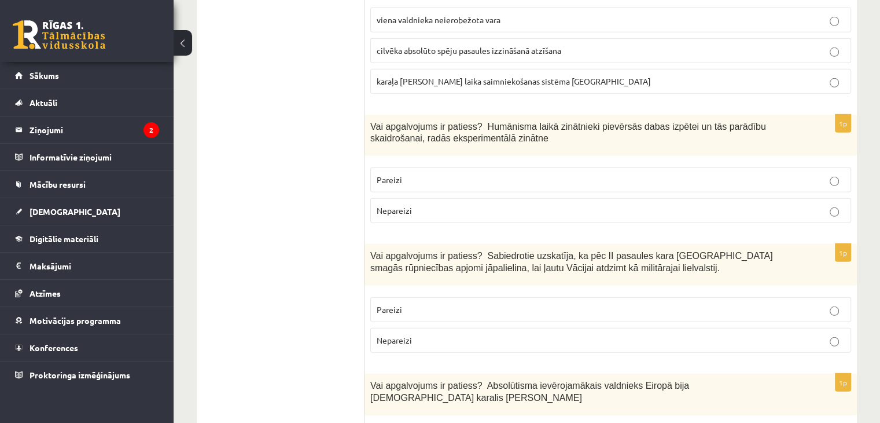
click at [405, 167] on label "Pareizi" at bounding box center [610, 179] width 481 height 25
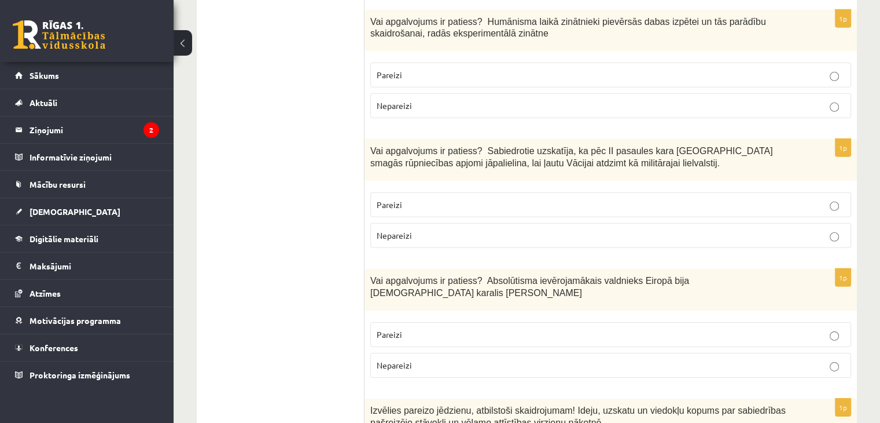
scroll to position [3577, 0]
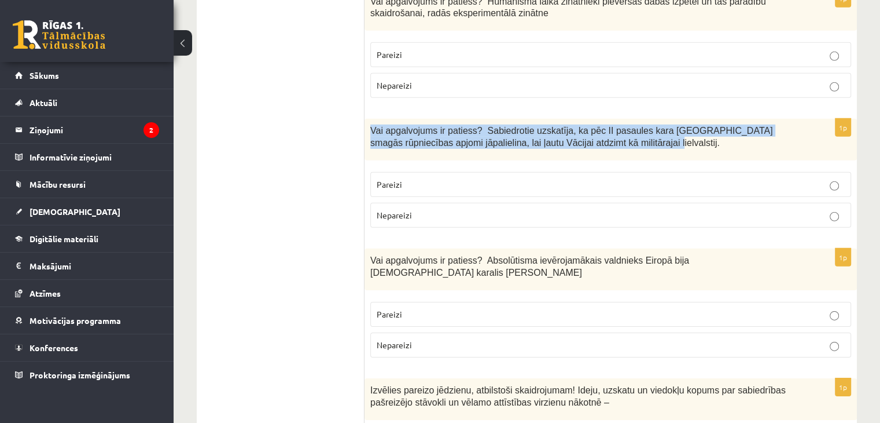
drag, startPoint x: 370, startPoint y: 39, endPoint x: 588, endPoint y: 67, distance: 220.0
click at [588, 119] on div "Vai apgalvojums ir patiess? Sabiedrotie uzskatīja, ka pēc II pasaules kara Vāci…" at bounding box center [611, 140] width 493 height 42
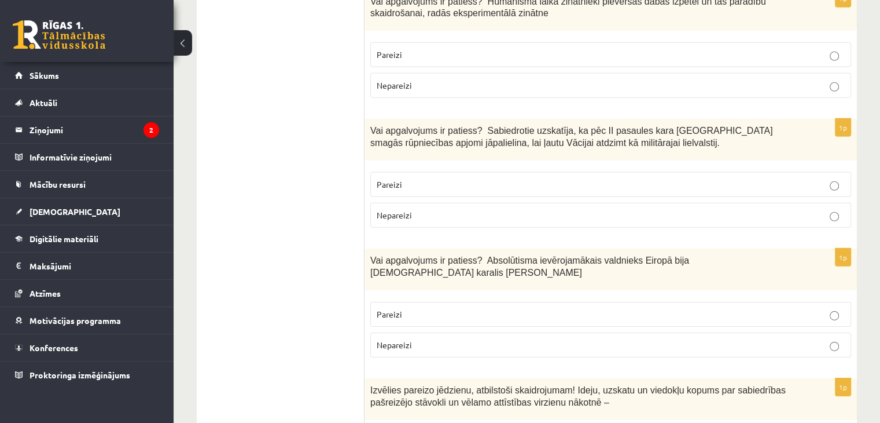
click at [401, 210] on span "Nepareizi" at bounding box center [394, 215] width 35 height 10
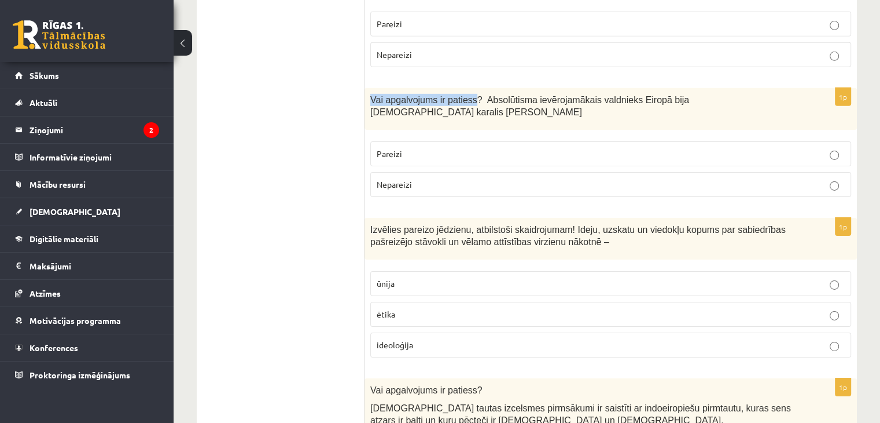
scroll to position [3730, 0]
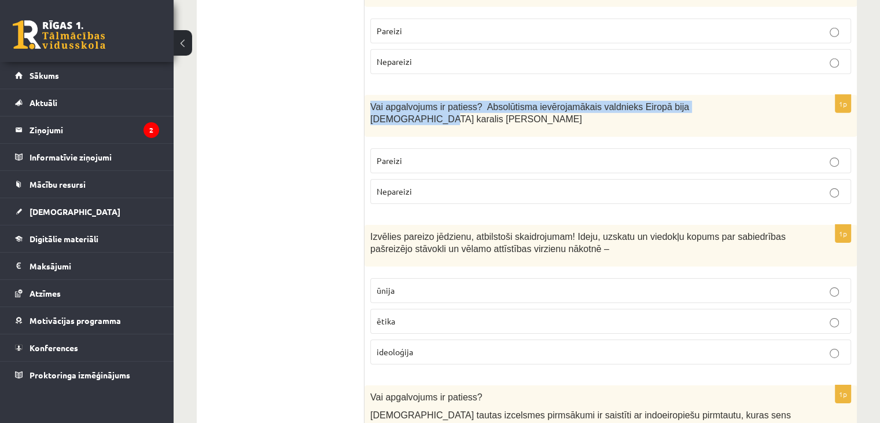
drag, startPoint x: 369, startPoint y: 5, endPoint x: 719, endPoint y: 20, distance: 350.5
click at [719, 95] on div "Vai apgalvojums ir patiess? Absolūtisma ievērojamākais valdnieks Eiropā bija Fr…" at bounding box center [611, 116] width 493 height 42
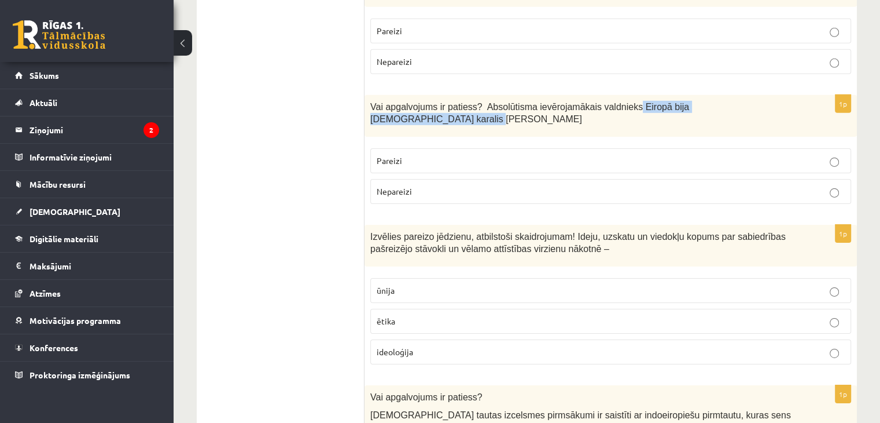
scroll to position [3724, 0]
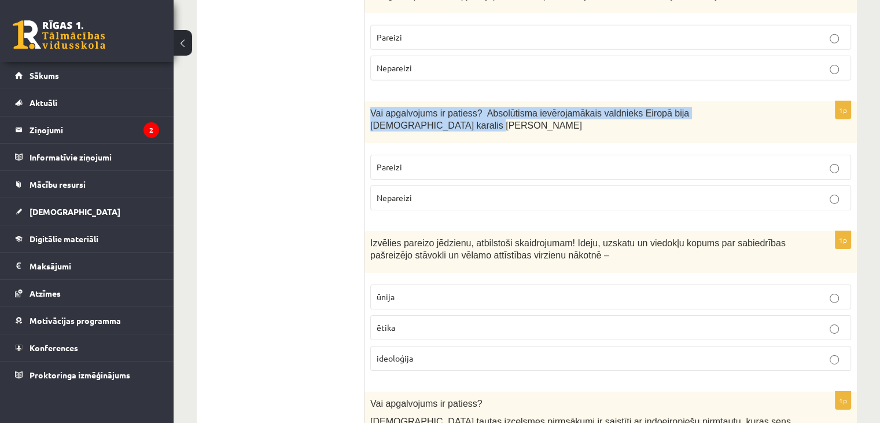
drag, startPoint x: 761, startPoint y: 24, endPoint x: 373, endPoint y: 21, distance: 388.4
click at [373, 101] on div "Vai apgalvojums ir patiess? Absolūtisma ievērojamākais valdnieks Eiropā bija Fr…" at bounding box center [611, 122] width 493 height 42
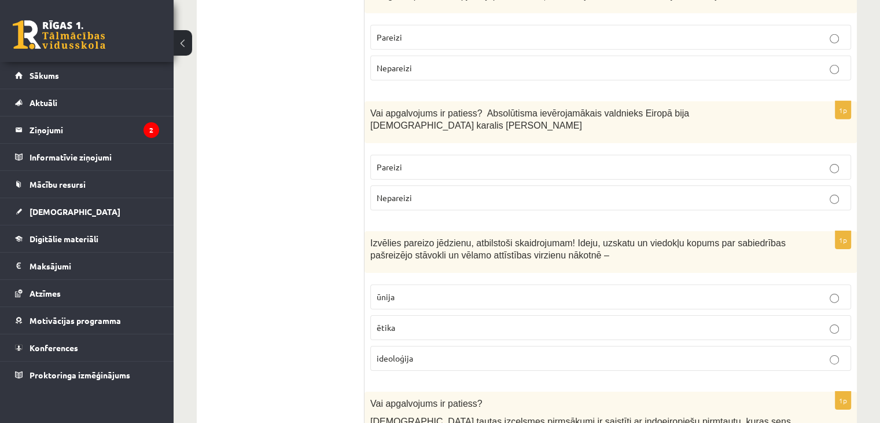
click at [407, 161] on p "Pareizi" at bounding box center [611, 167] width 468 height 12
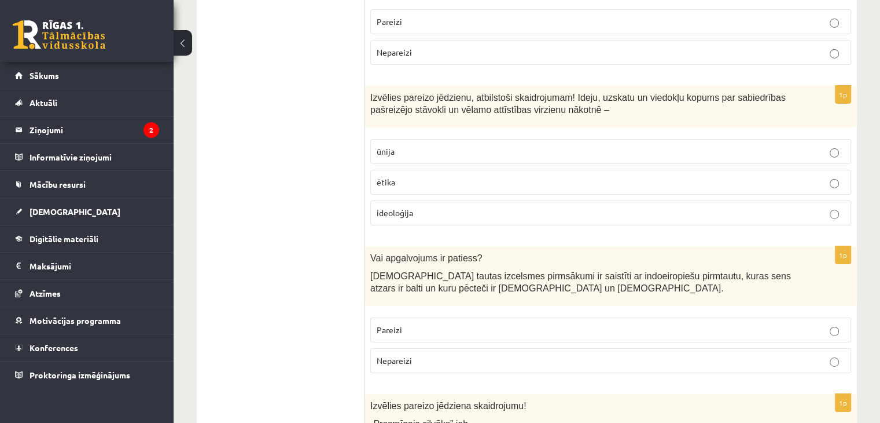
scroll to position [3814, 0]
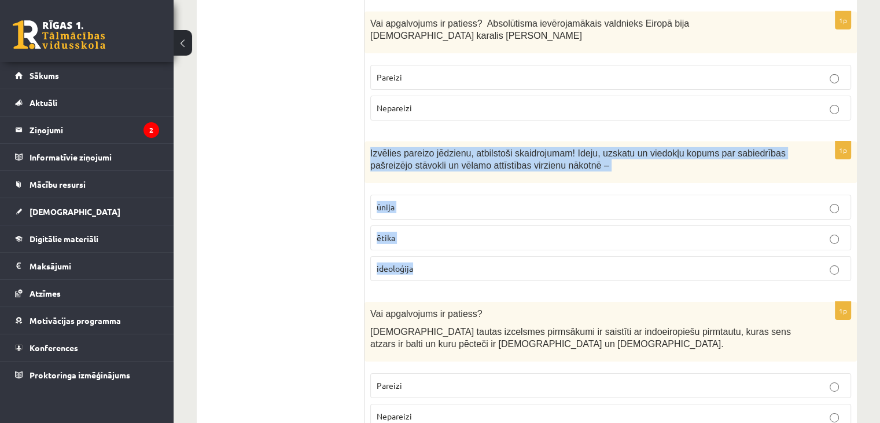
drag, startPoint x: 369, startPoint y: 47, endPoint x: 428, endPoint y: 179, distance: 144.0
click at [428, 179] on div "1p Izvēlies pareizo jēdzienu, atbilstoši skaidrojumam! Ideju, uzskatu un viedok…" at bounding box center [611, 215] width 493 height 149
click at [391, 262] on p "ideoloģija" at bounding box center [611, 268] width 468 height 12
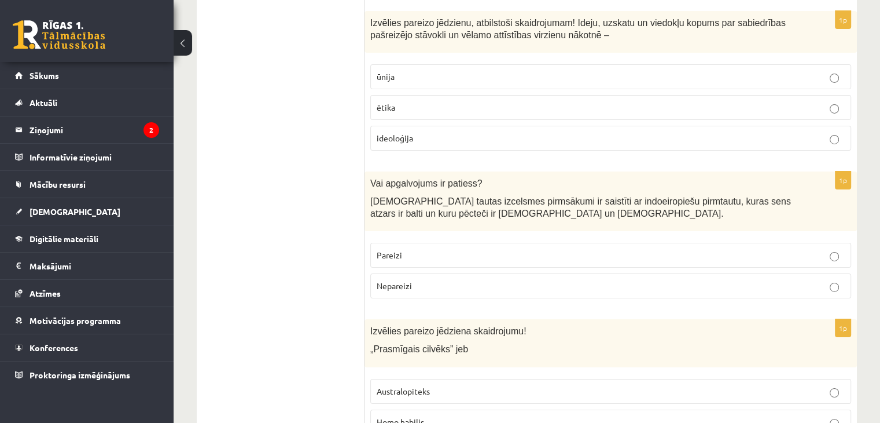
scroll to position [3957, 0]
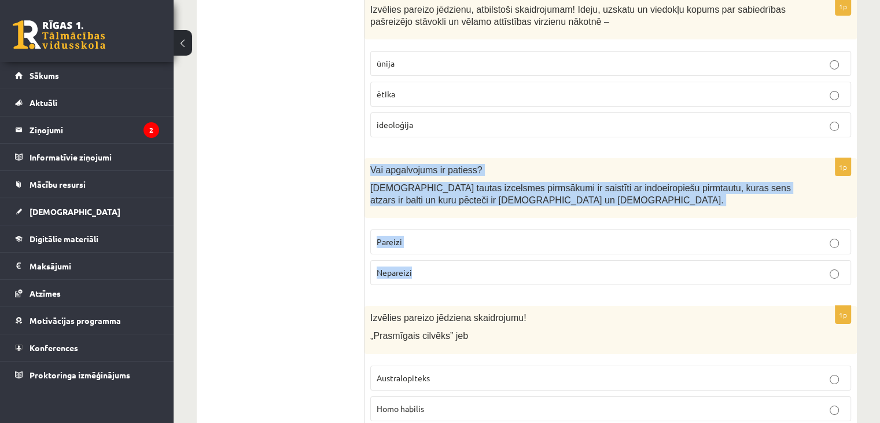
drag, startPoint x: 368, startPoint y: 67, endPoint x: 425, endPoint y: 171, distance: 118.1
click at [425, 171] on div "1p Vai apgalvojums ir patiess? Latviešu tautas izcelsmes pirmsākumi ir saistīti…" at bounding box center [611, 226] width 493 height 136
click at [431, 236] on p "Pareizi" at bounding box center [611, 242] width 468 height 12
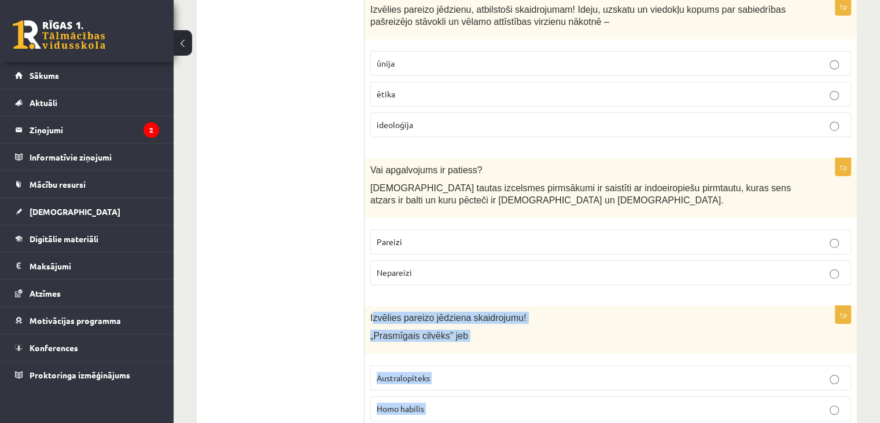
drag, startPoint x: 372, startPoint y: 215, endPoint x: 471, endPoint y: 370, distance: 183.5
click at [471, 370] on div "1p Izvēlies pareizo jēdziena skaidrojumu! „Prasmīgais cilvēks” jeb Australopite…" at bounding box center [611, 399] width 493 height 186
click at [417, 403] on span "Homo habilis" at bounding box center [400, 408] width 47 height 10
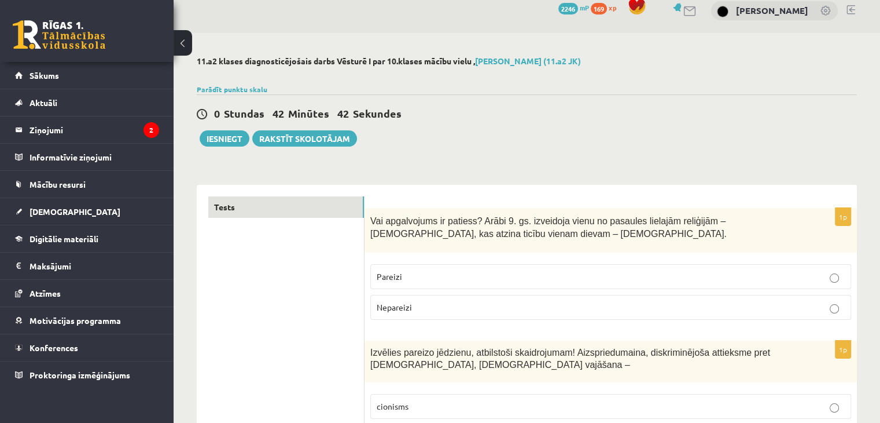
scroll to position [0, 0]
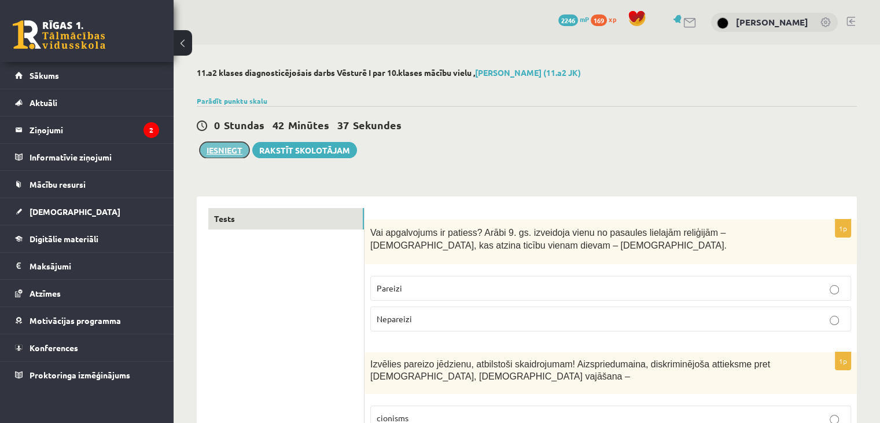
click at [213, 151] on button "Iesniegt" at bounding box center [225, 150] width 50 height 16
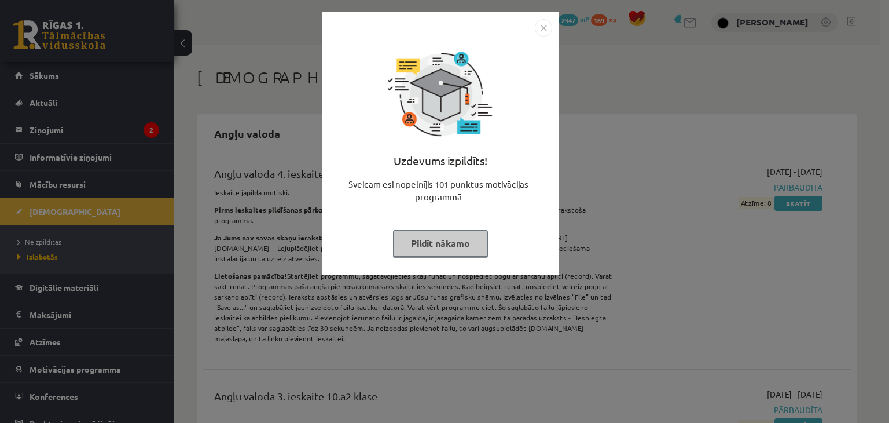
click at [440, 255] on button "Pildīt nākamo" at bounding box center [440, 243] width 95 height 27
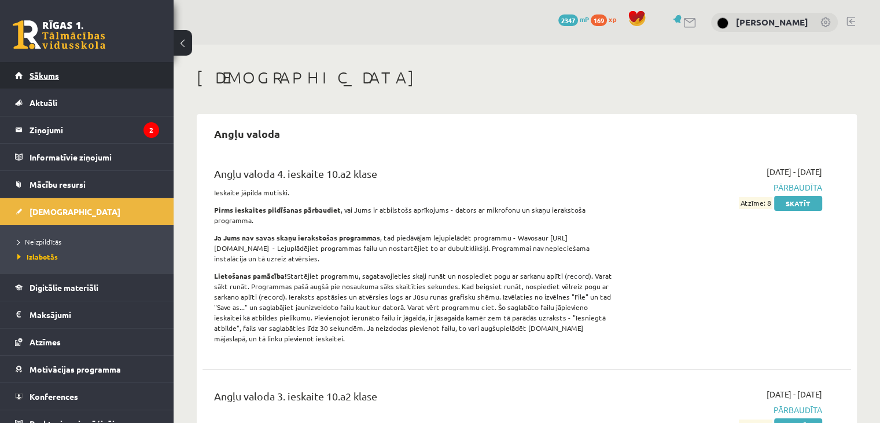
click at [141, 80] on link "Sākums" at bounding box center [87, 75] width 144 height 27
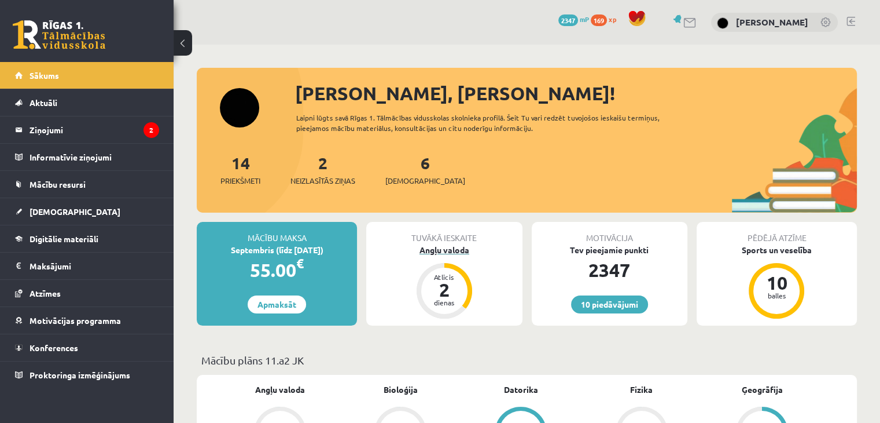
click at [449, 252] on div "Angļu valoda" at bounding box center [444, 250] width 156 height 12
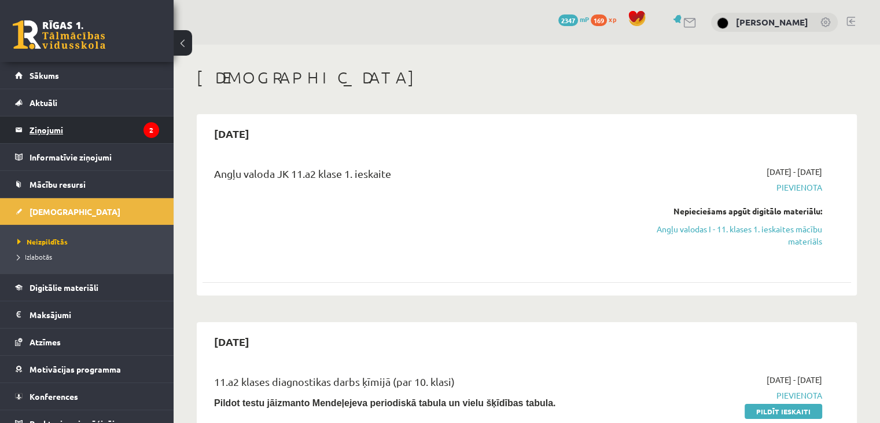
click at [132, 129] on legend "Ziņojumi 2" at bounding box center [95, 129] width 130 height 27
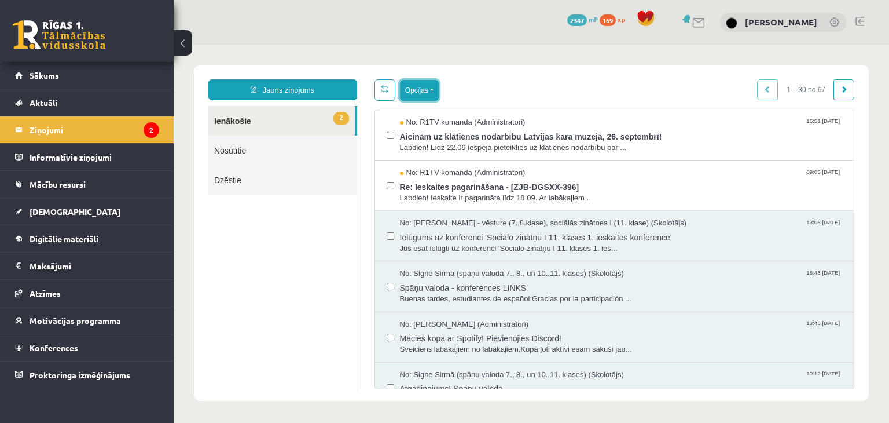
click at [407, 93] on button "Opcijas" at bounding box center [419, 90] width 39 height 21
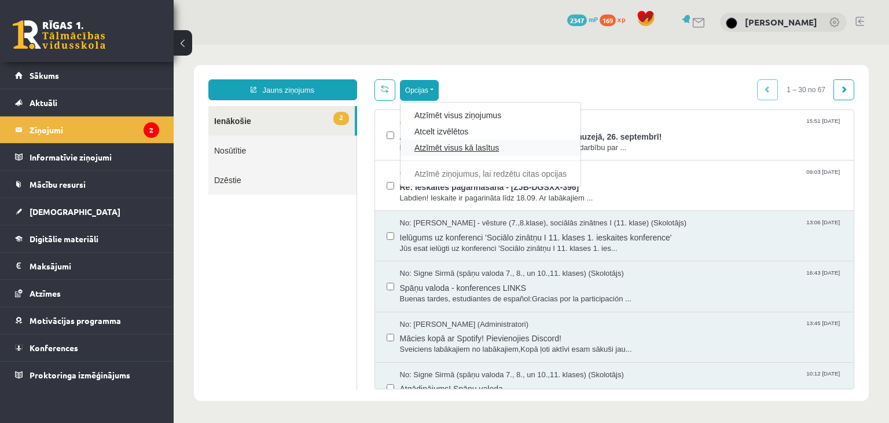
click at [429, 146] on link "Atzīmēt visus kā lasītus" at bounding box center [490, 148] width 152 height 12
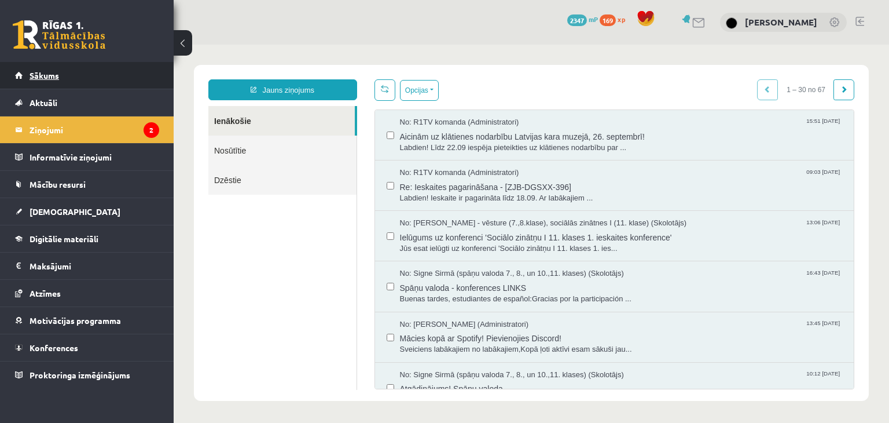
click at [114, 82] on link "Sākums" at bounding box center [87, 75] width 144 height 27
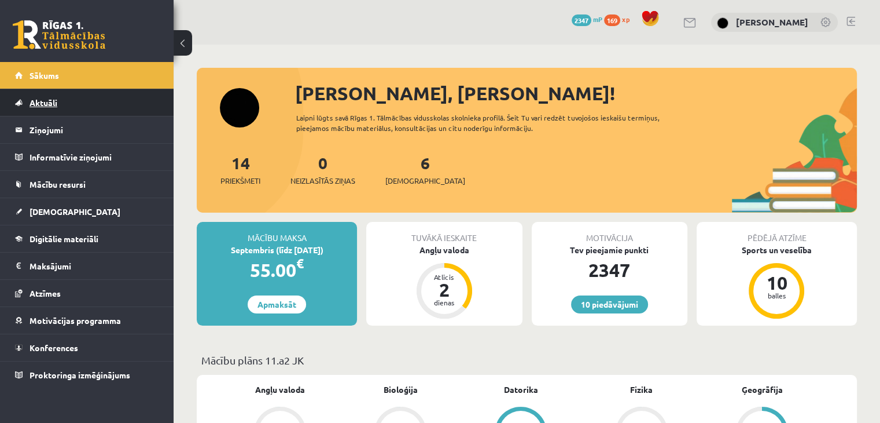
click at [139, 102] on link "Aktuāli" at bounding box center [87, 102] width 144 height 27
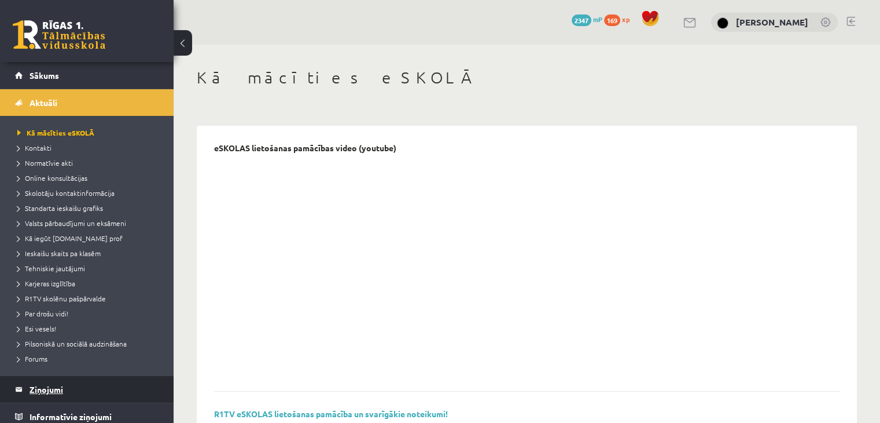
click at [80, 382] on legend "Ziņojumi 0" at bounding box center [95, 389] width 130 height 27
